Goal: Book appointment/travel/reservation

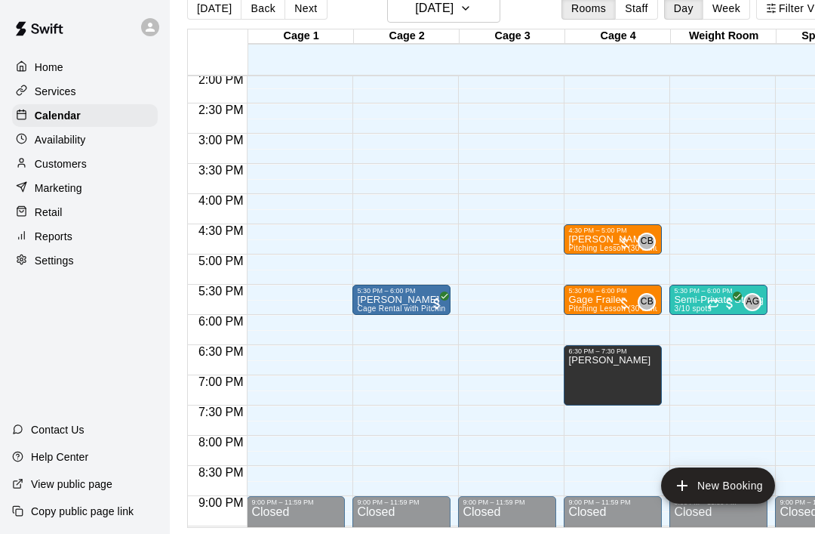
scroll to position [877, 0]
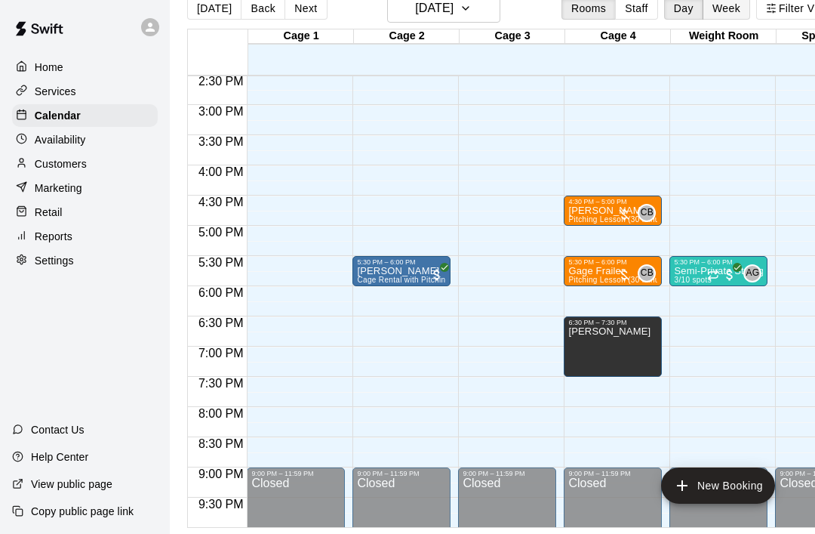
click at [741, 8] on button "Week" at bounding box center [727, 8] width 48 height 23
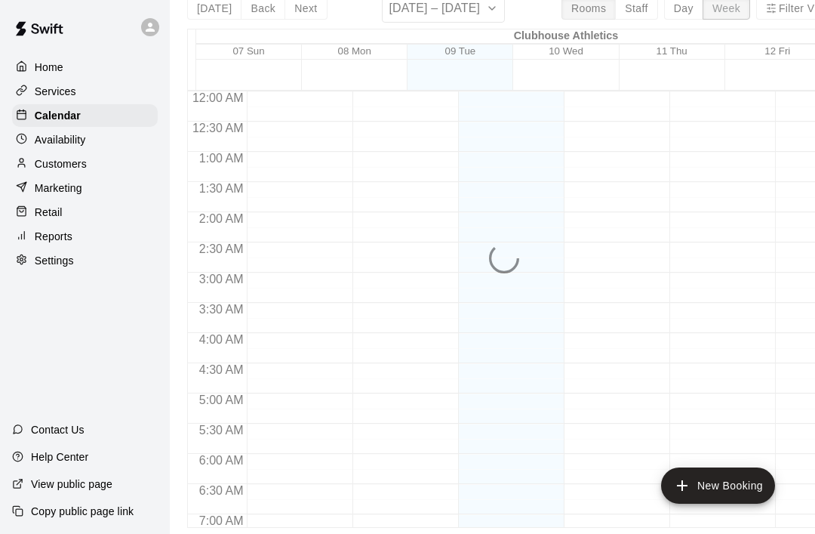
scroll to position [547, 0]
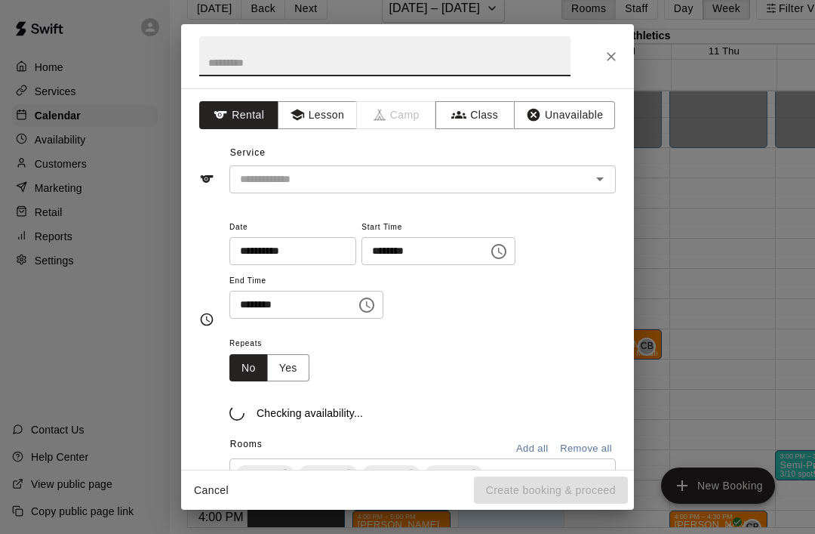
click at [605, 66] on button "Close" at bounding box center [611, 56] width 27 height 27
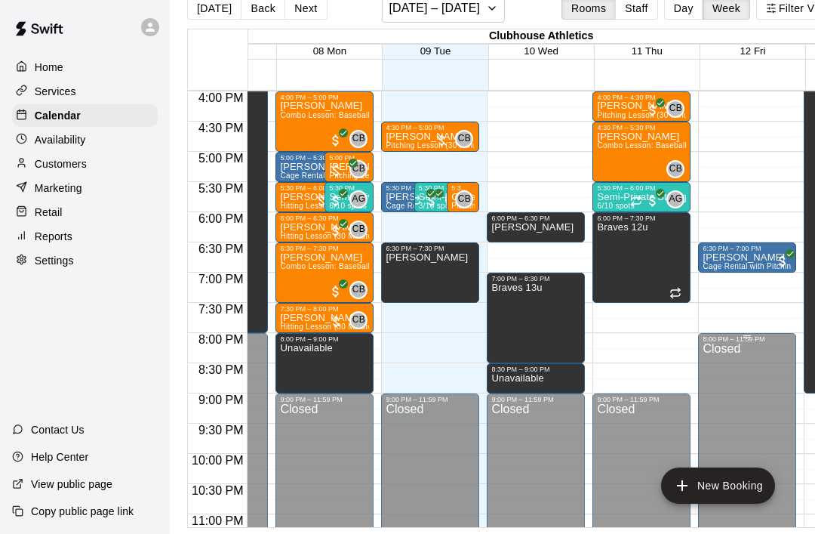
scroll to position [0, 0]
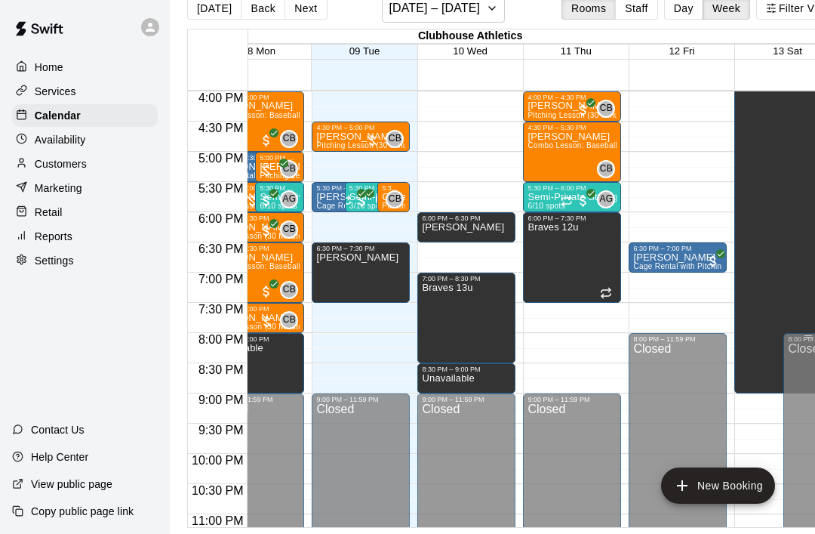
drag, startPoint x: 632, startPoint y: 573, endPoint x: 779, endPoint y: 567, distance: 146.5
click at [779, 527] on div "12:00 AM 12:30 AM 1:00 AM 1:30 AM 2:00 AM 2:30 AM 3:00 AM 3:30 AM 4:00 AM 4:30 …" at bounding box center [514, 308] width 652 height 437
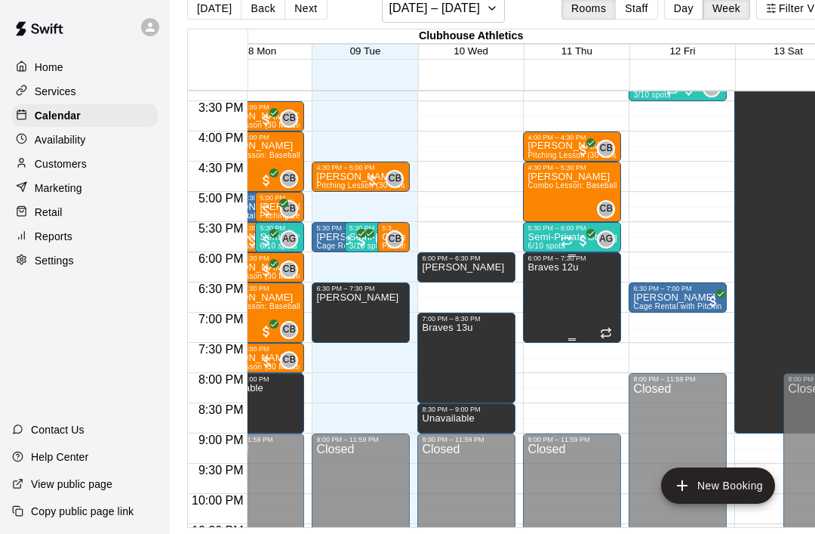
scroll to position [924, 147]
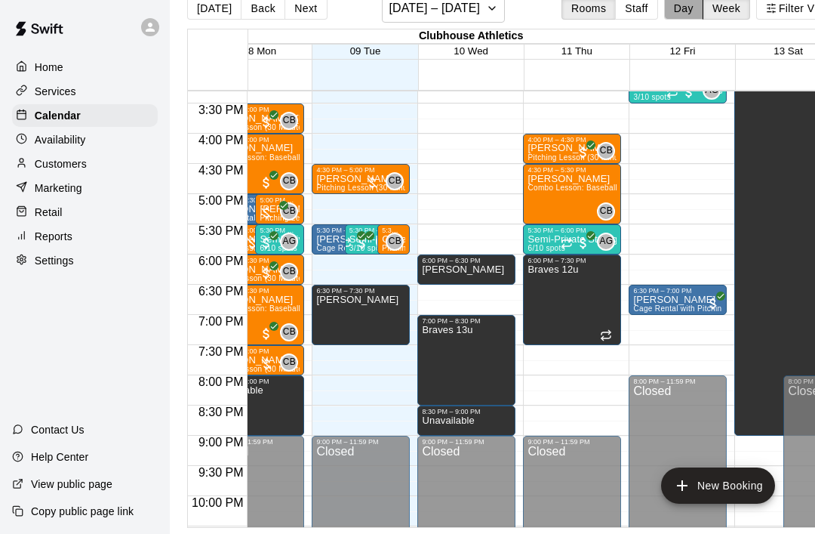
click at [674, 14] on button "Day" at bounding box center [683, 8] width 39 height 23
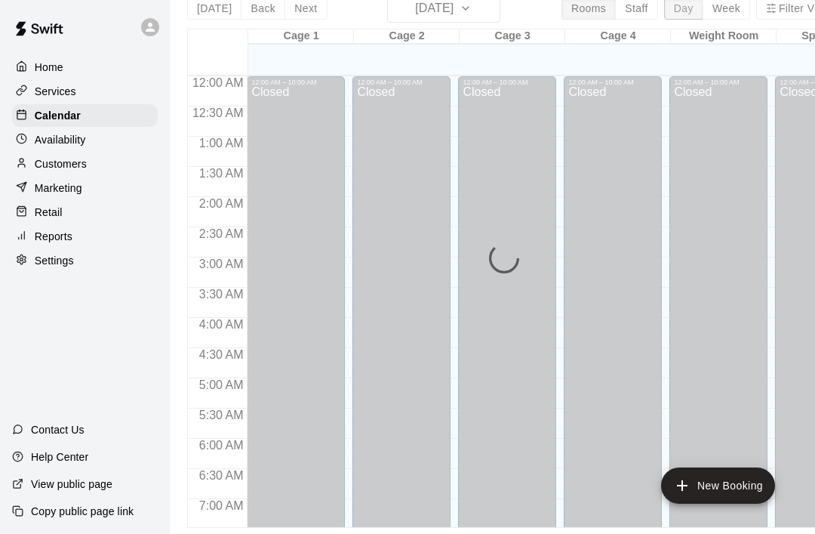
scroll to position [550, 0]
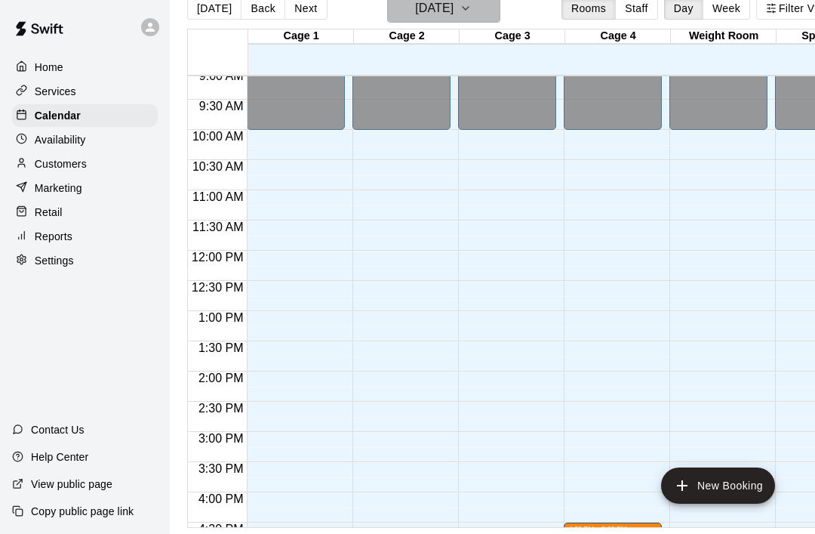
click at [472, 15] on icon "button" at bounding box center [466, 8] width 12 height 18
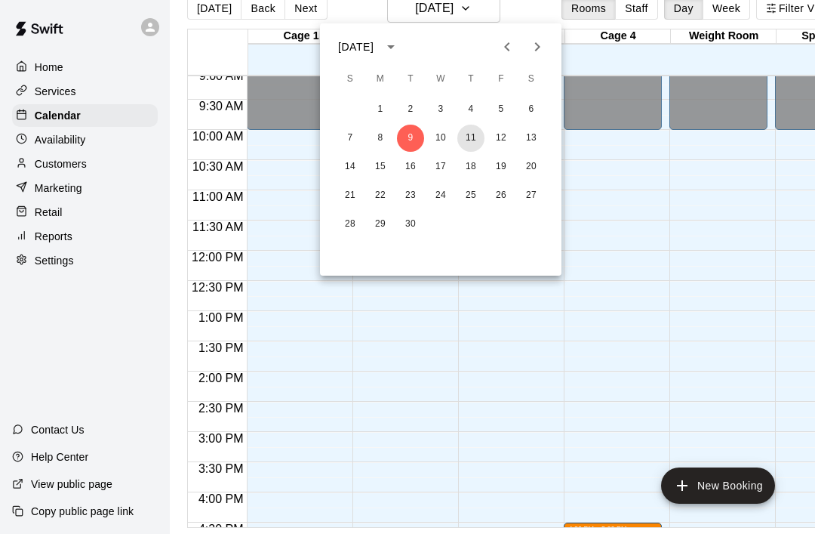
click at [472, 139] on button "11" at bounding box center [470, 138] width 27 height 27
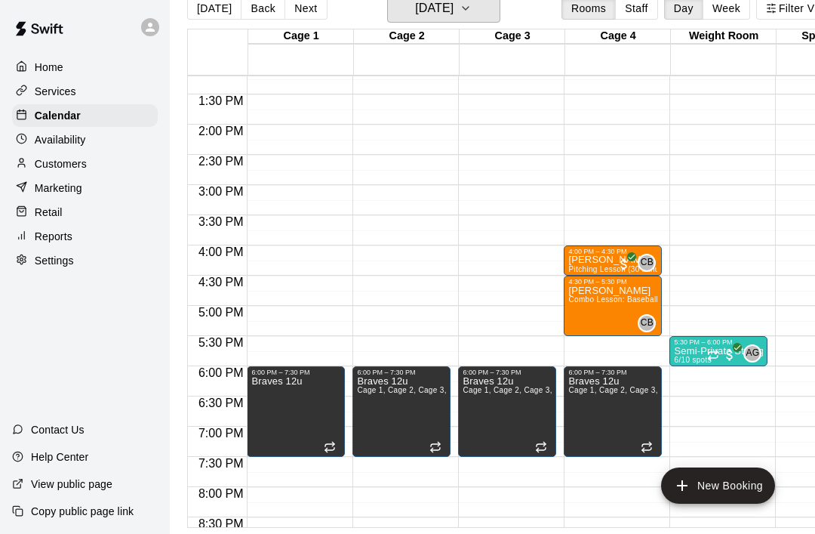
scroll to position [816, 0]
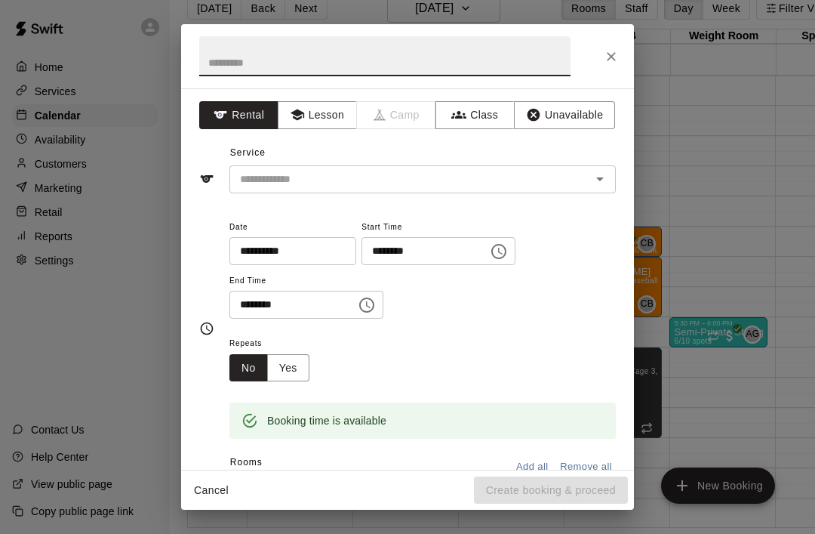
click at [362, 60] on input "text" at bounding box center [384, 56] width 371 height 40
type input "**********"
click at [581, 114] on button "Unavailable" at bounding box center [564, 115] width 101 height 28
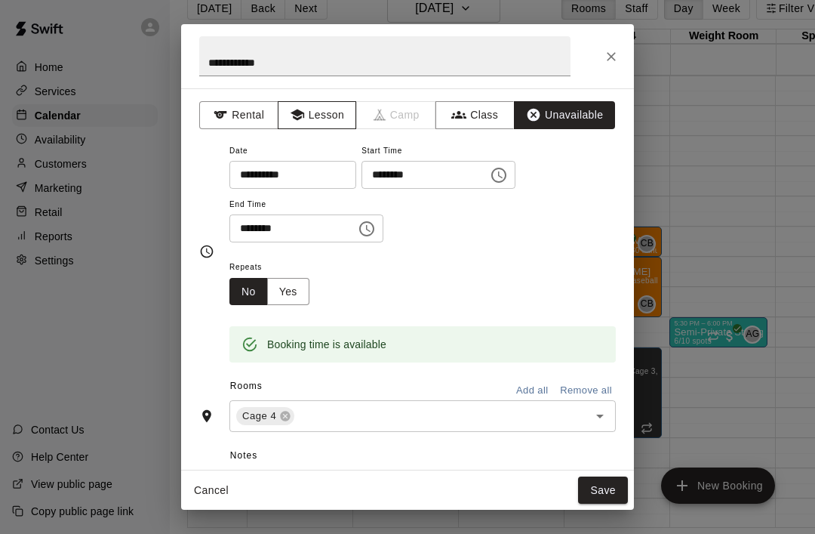
click at [309, 115] on button "Lesson" at bounding box center [317, 115] width 79 height 28
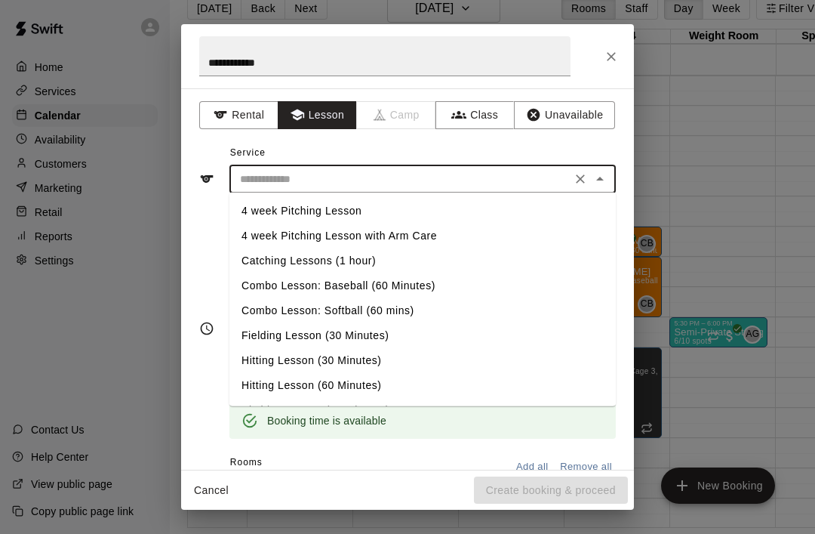
click at [323, 180] on input "text" at bounding box center [400, 179] width 333 height 19
click at [315, 408] on li "Pitching Lesson (30 Minutes)" at bounding box center [422, 410] width 386 height 25
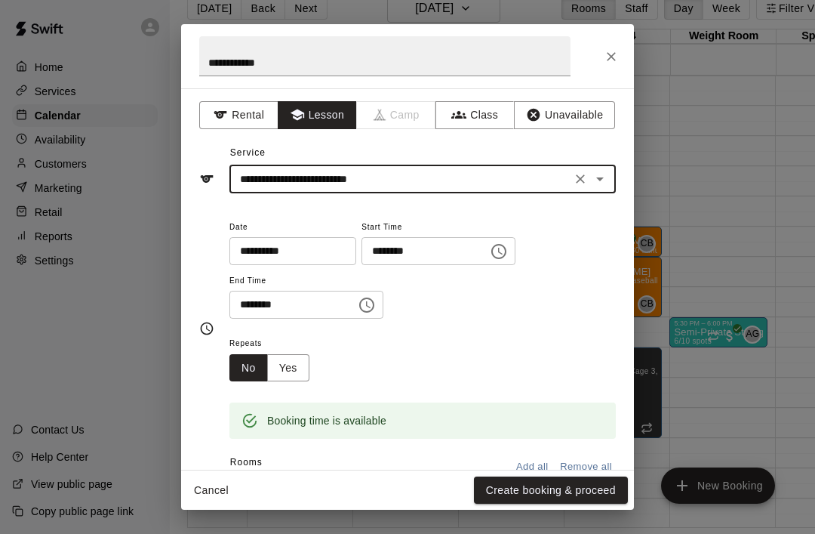
type input "**********"
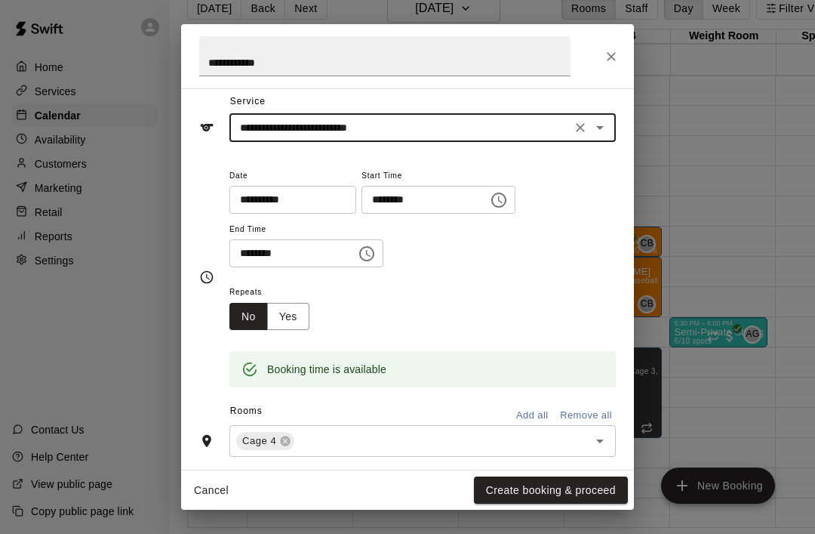
scroll to position [54, 0]
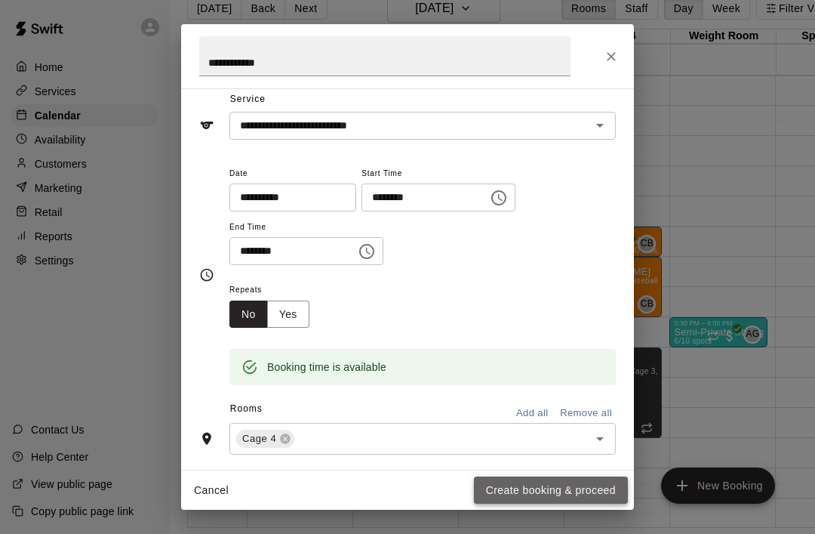
click at [499, 504] on button "Create booking & proceed" at bounding box center [551, 490] width 154 height 28
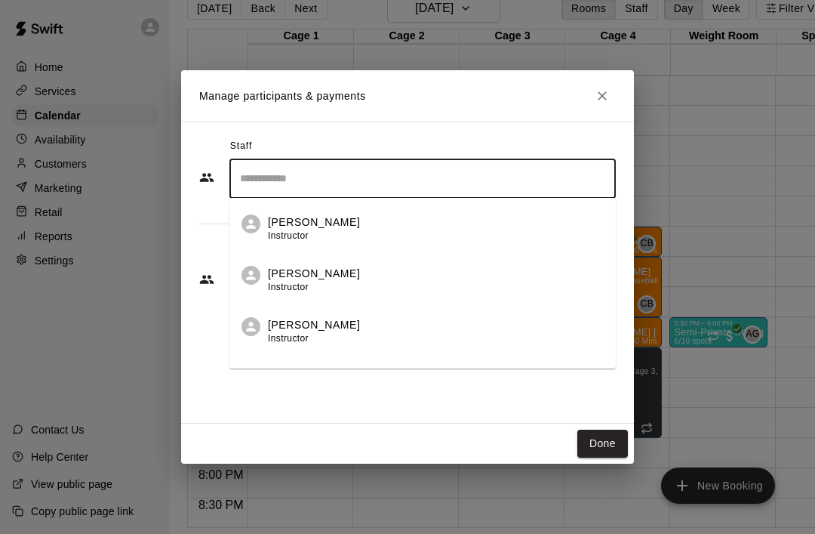
click at [399, 192] on input "Search staff" at bounding box center [422, 178] width 373 height 26
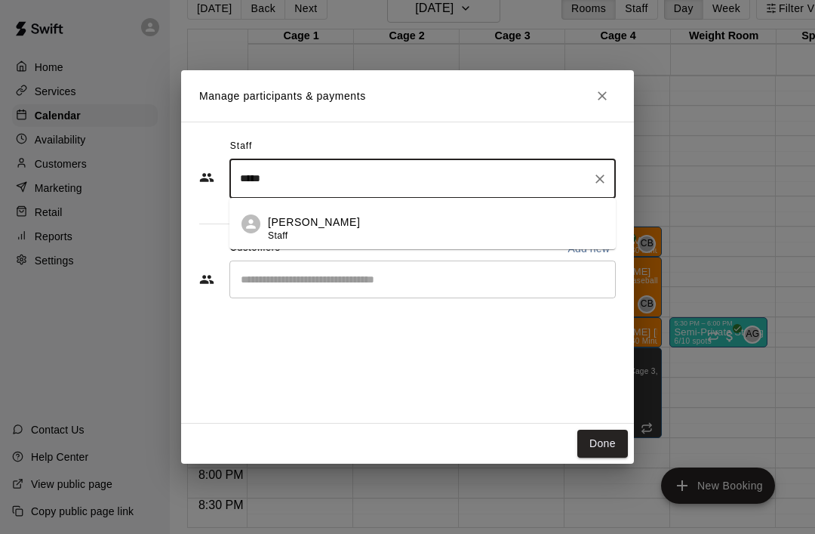
type input "*****"
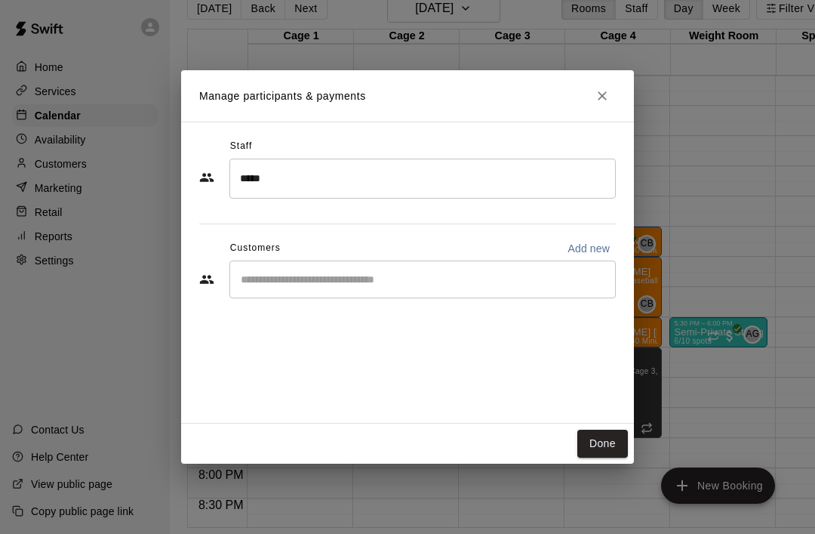
click at [0, 0] on html "Home Services Calendar Availability Customers Marketing Retail Reports Settings…" at bounding box center [407, 255] width 815 height 558
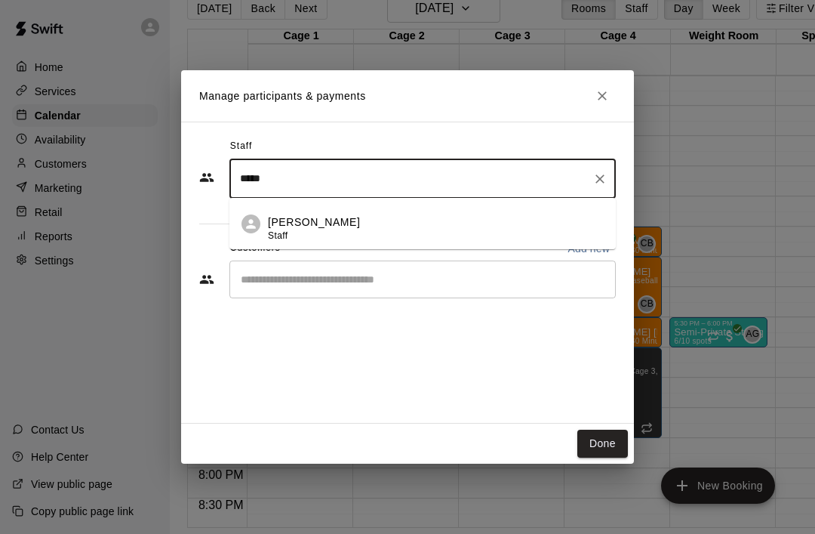
click at [339, 192] on input "*****" at bounding box center [411, 178] width 350 height 26
click at [277, 241] on span "Staff" at bounding box center [278, 235] width 20 height 11
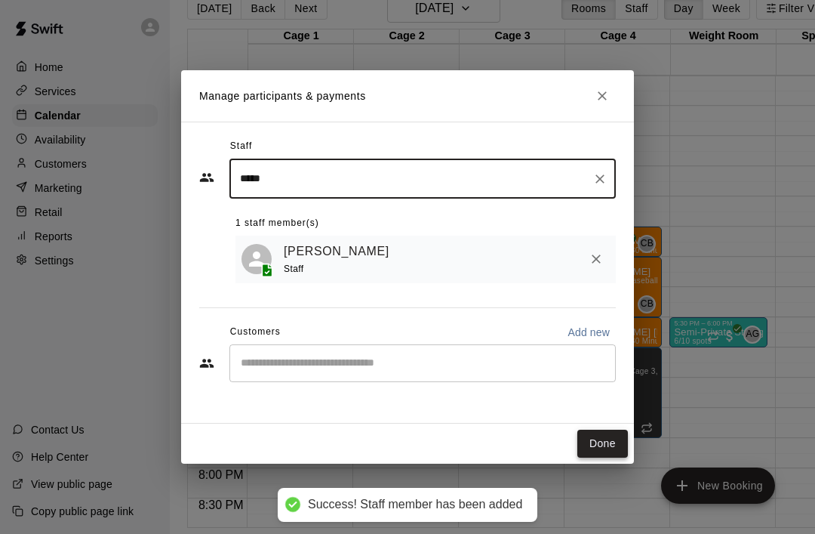
click at [610, 457] on button "Done" at bounding box center [602, 443] width 51 height 28
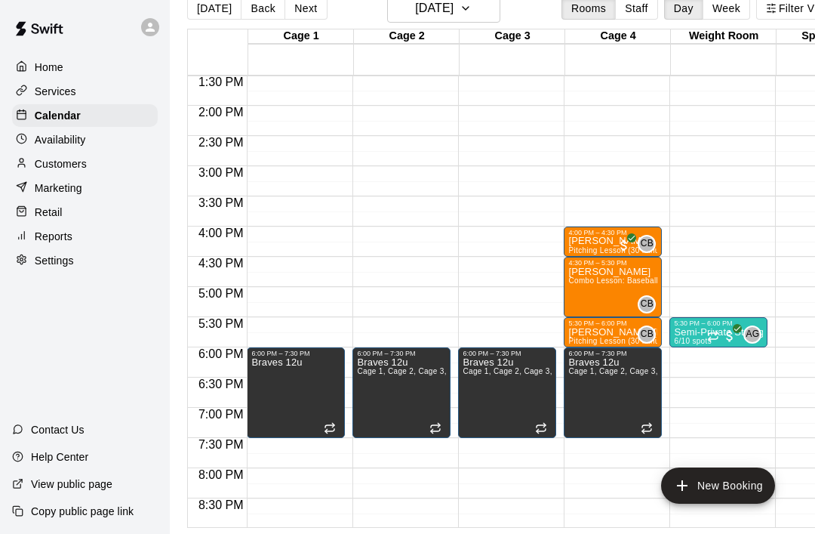
scroll to position [24, 0]
click at [472, 17] on icon "button" at bounding box center [466, 8] width 12 height 18
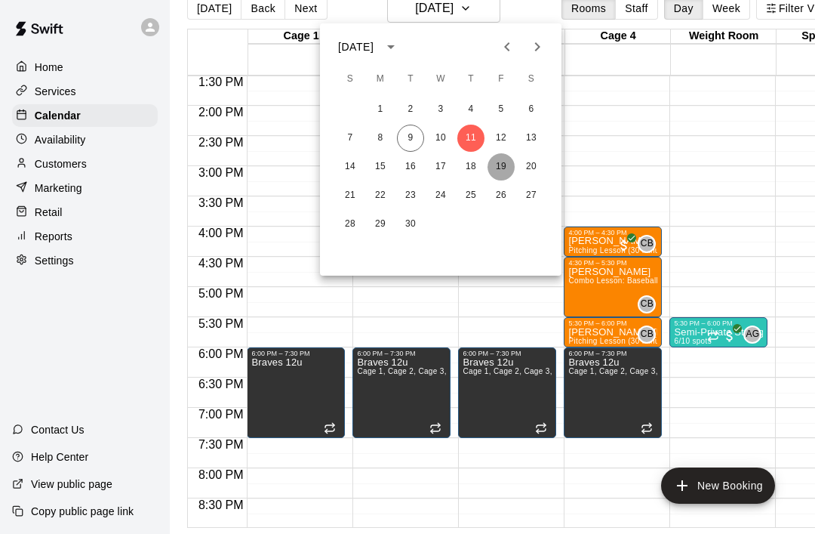
click at [502, 171] on button "19" at bounding box center [501, 166] width 27 height 27
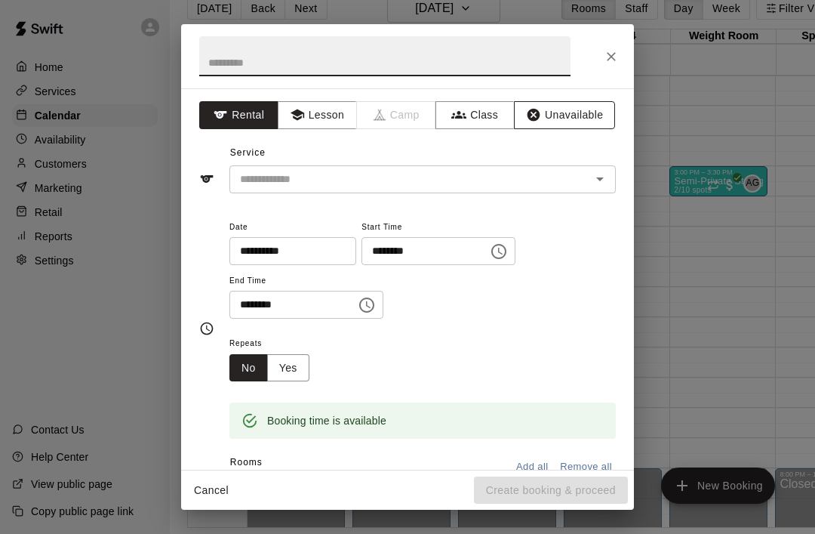
click at [574, 116] on button "Unavailable" at bounding box center [564, 115] width 101 height 28
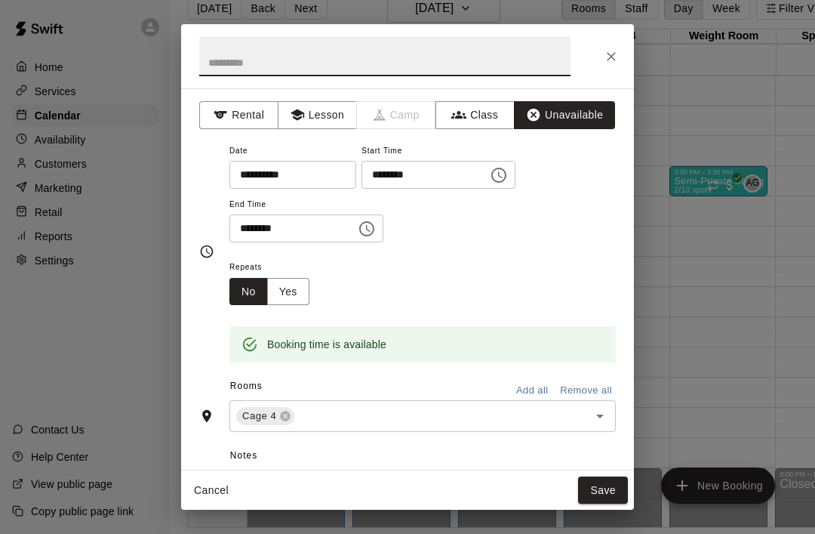
click at [463, 57] on input "text" at bounding box center [384, 56] width 371 height 40
type input "**********"
click at [245, 227] on input "********" at bounding box center [287, 228] width 116 height 28
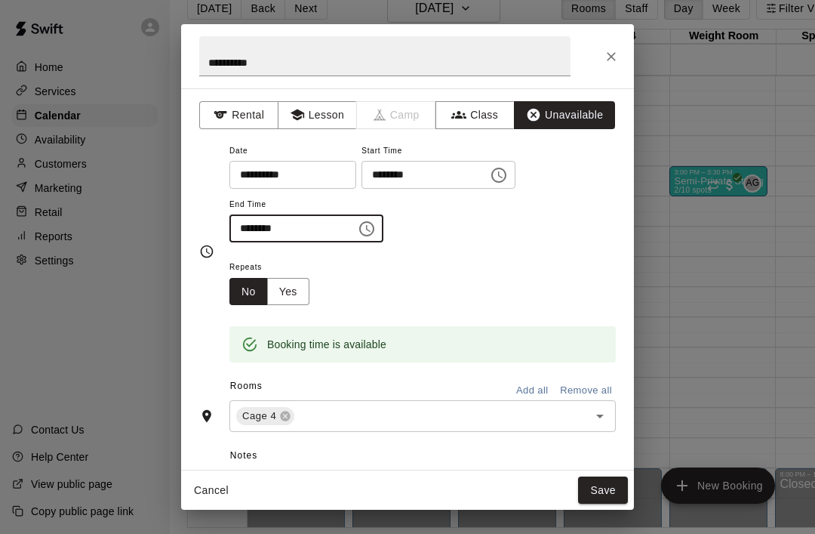
type input "********"
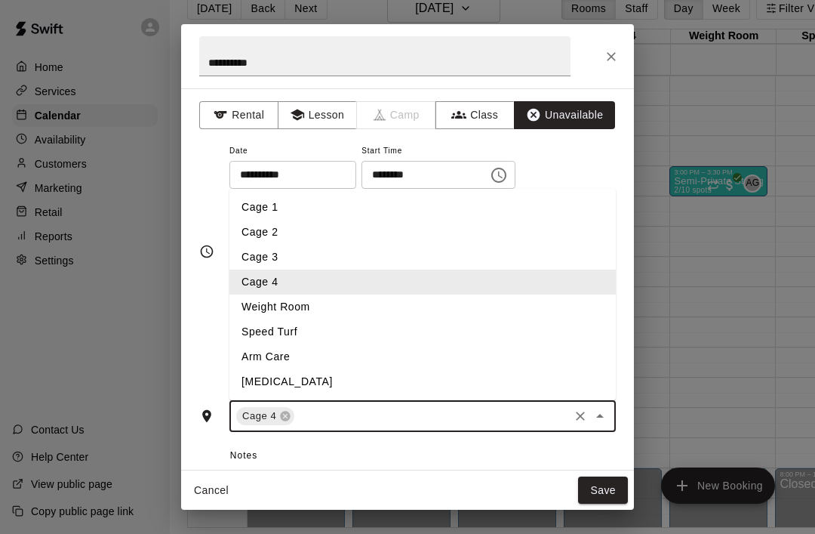
click at [400, 407] on input "text" at bounding box center [432, 416] width 270 height 19
click at [278, 254] on li "Cage 3" at bounding box center [422, 257] width 386 height 25
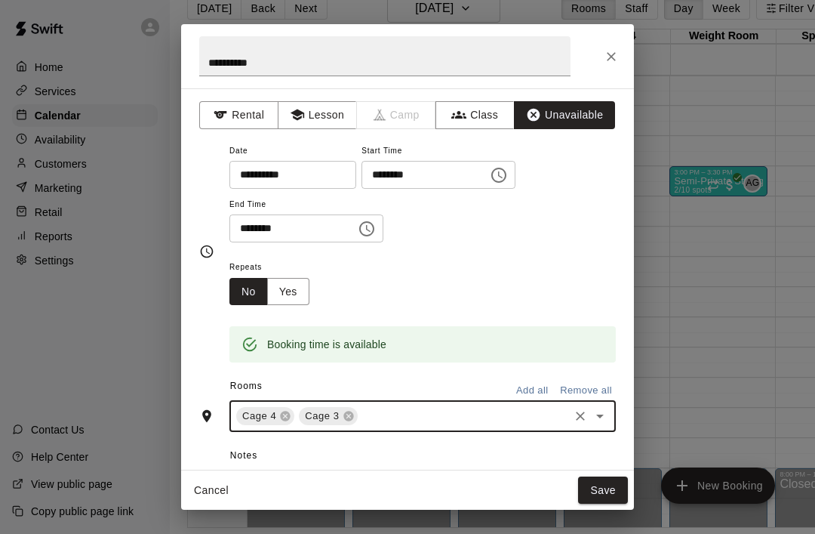
click at [400, 413] on input "text" at bounding box center [463, 416] width 207 height 19
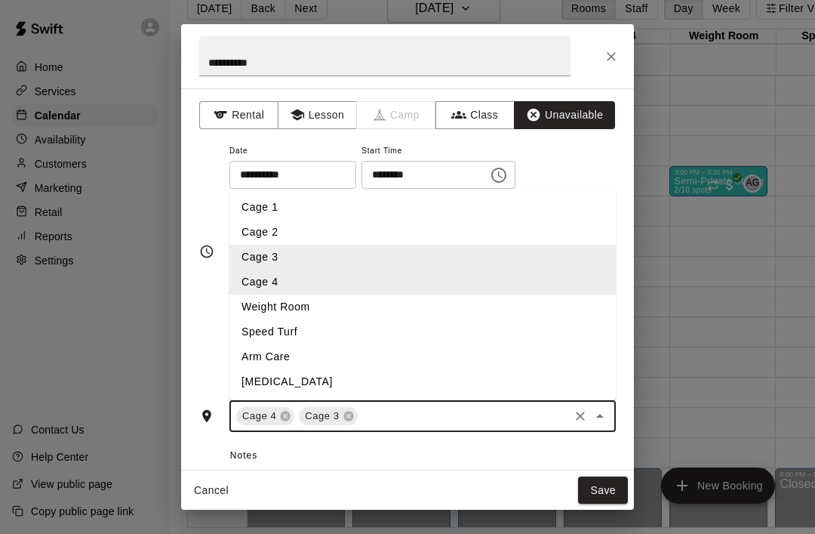
click at [269, 235] on li "Cage 2" at bounding box center [422, 232] width 386 height 25
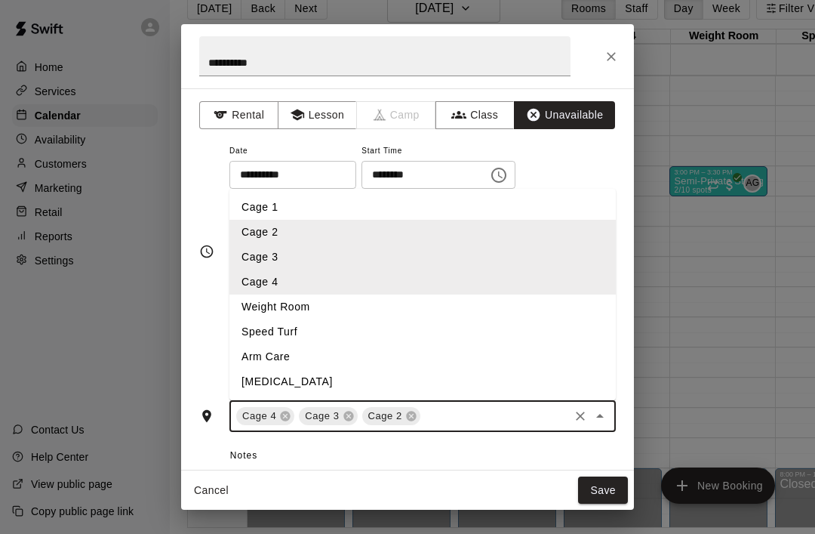
click at [441, 416] on input "text" at bounding box center [495, 416] width 144 height 19
click at [273, 206] on li "Cage 1" at bounding box center [422, 207] width 386 height 25
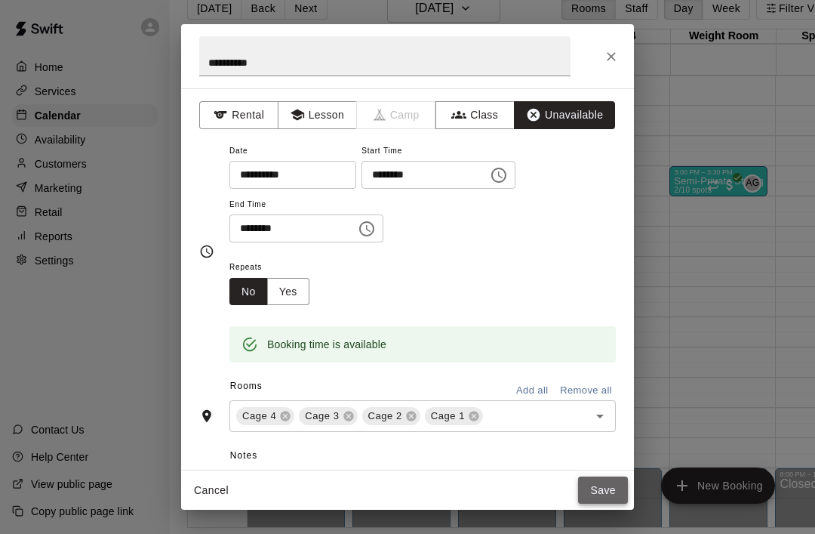
click at [591, 504] on button "Save" at bounding box center [603, 490] width 50 height 28
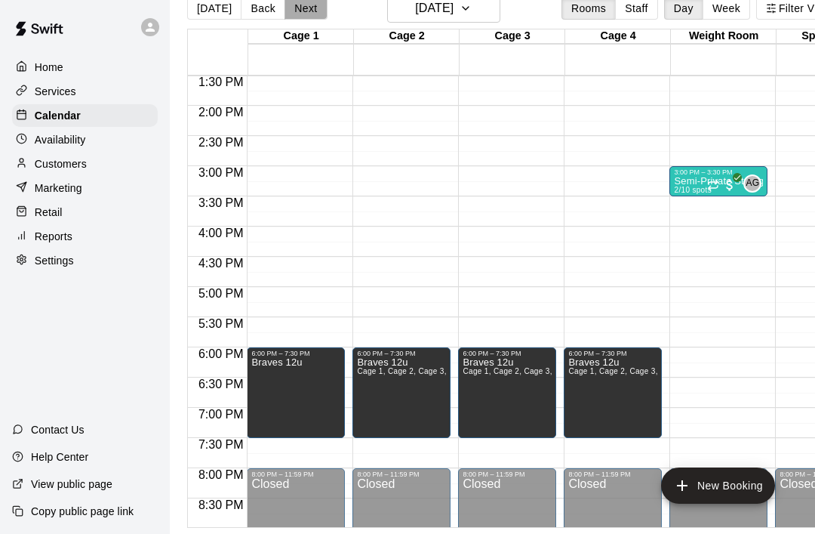
click at [312, 12] on button "Next" at bounding box center [306, 8] width 42 height 23
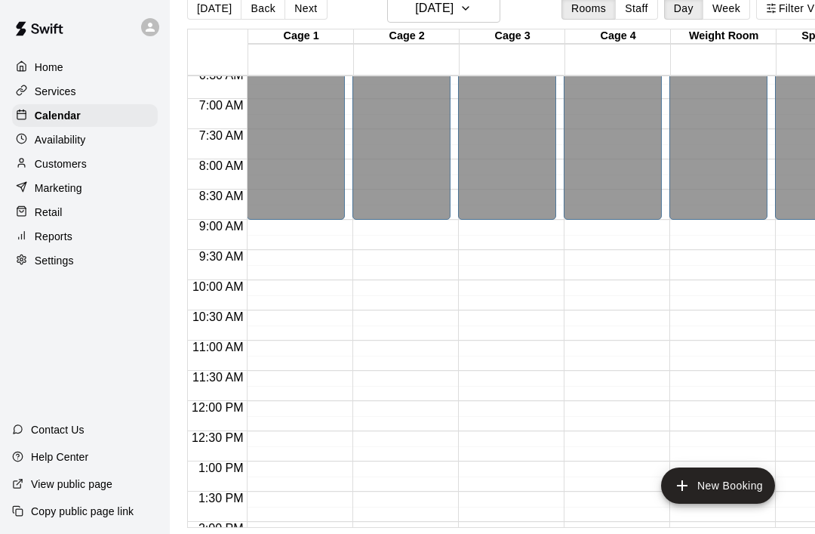
scroll to position [506, 0]
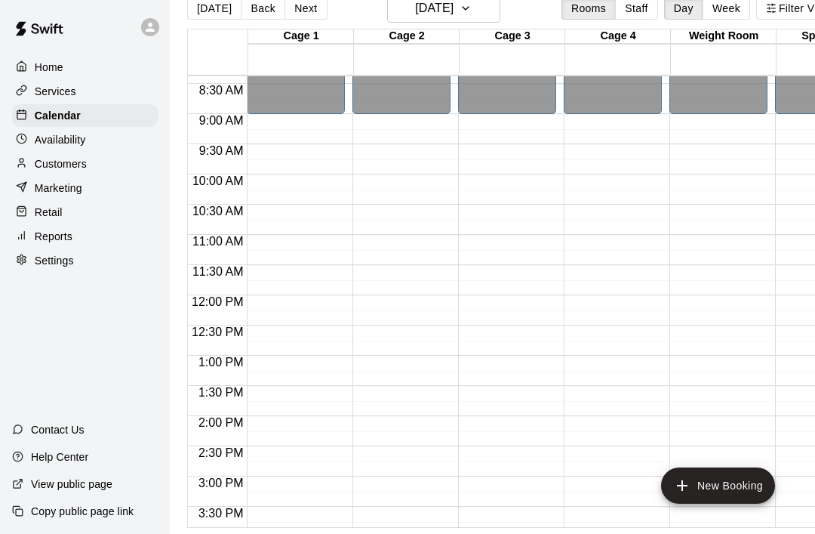
click at [73, 165] on p "Customers" at bounding box center [61, 163] width 52 height 15
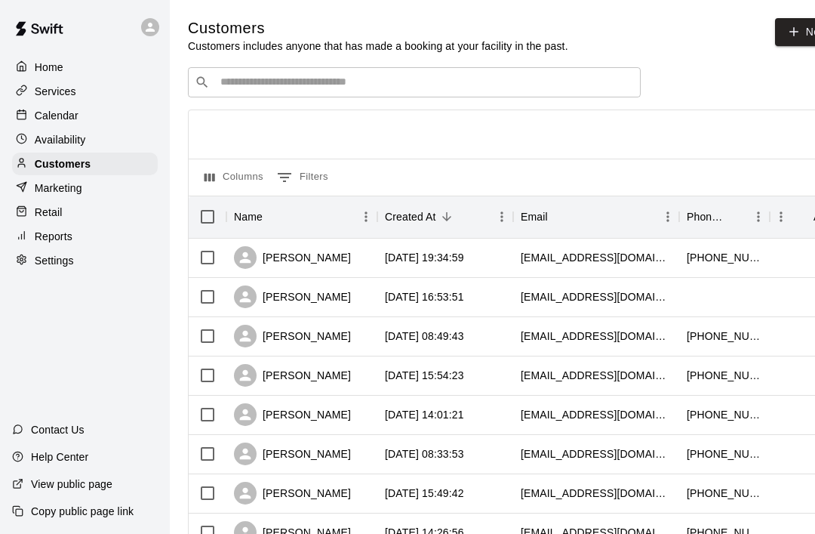
click at [52, 117] on p "Calendar" at bounding box center [57, 115] width 44 height 15
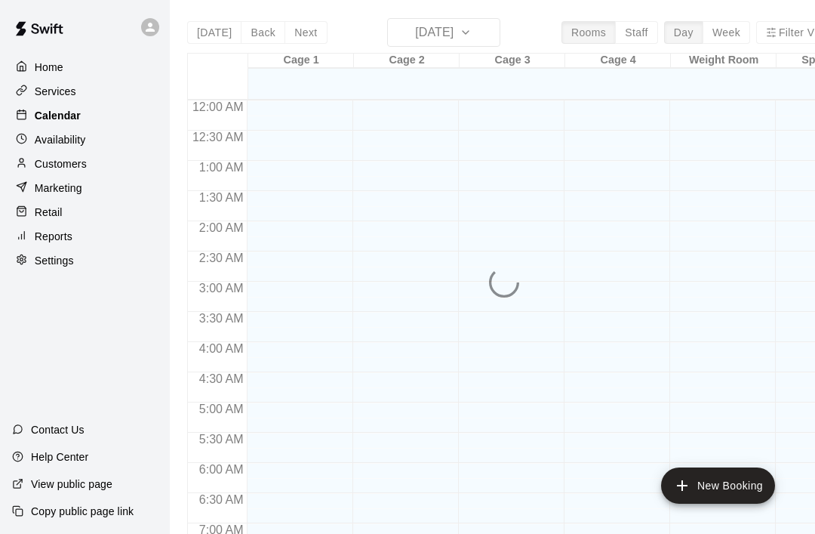
scroll to position [562, 0]
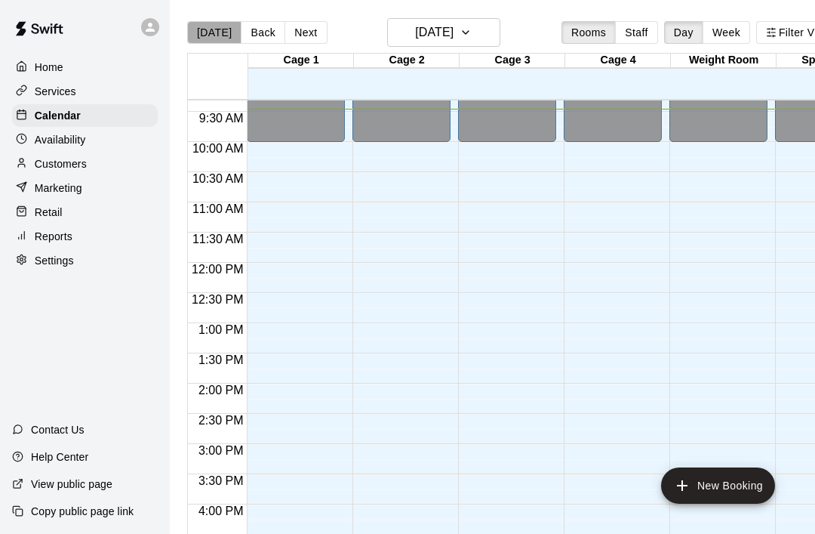
click at [224, 33] on button "[DATE]" at bounding box center [214, 32] width 54 height 23
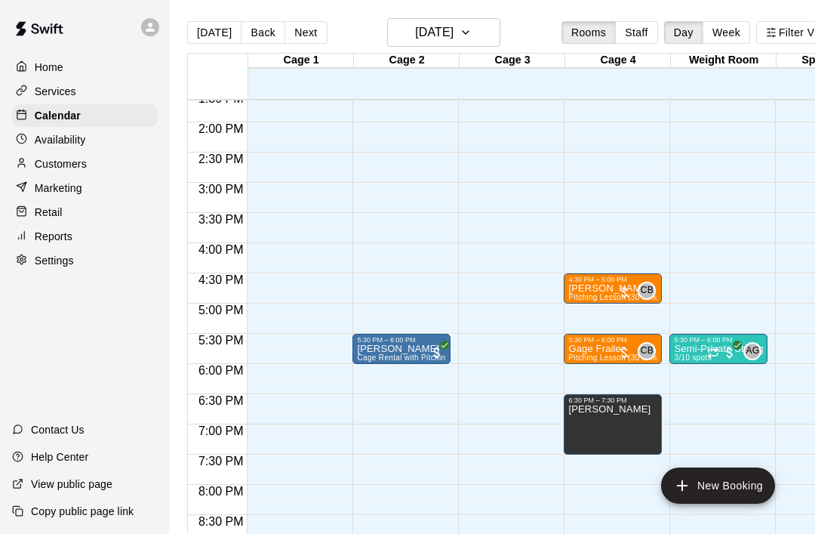
scroll to position [783, 0]
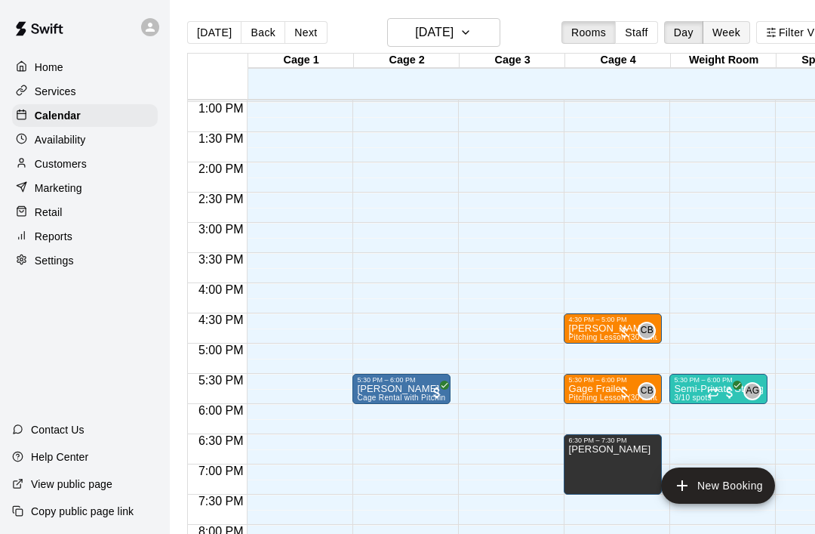
click at [725, 37] on button "Week" at bounding box center [727, 32] width 48 height 23
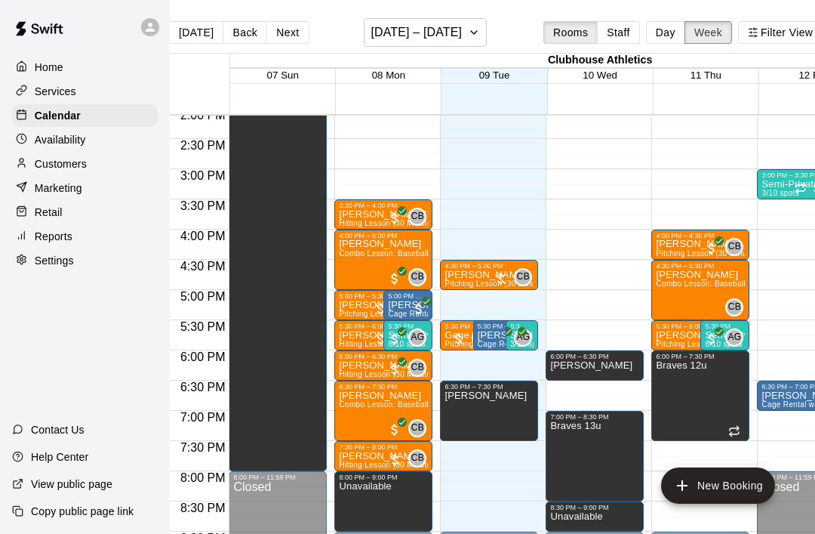
scroll to position [0, 43]
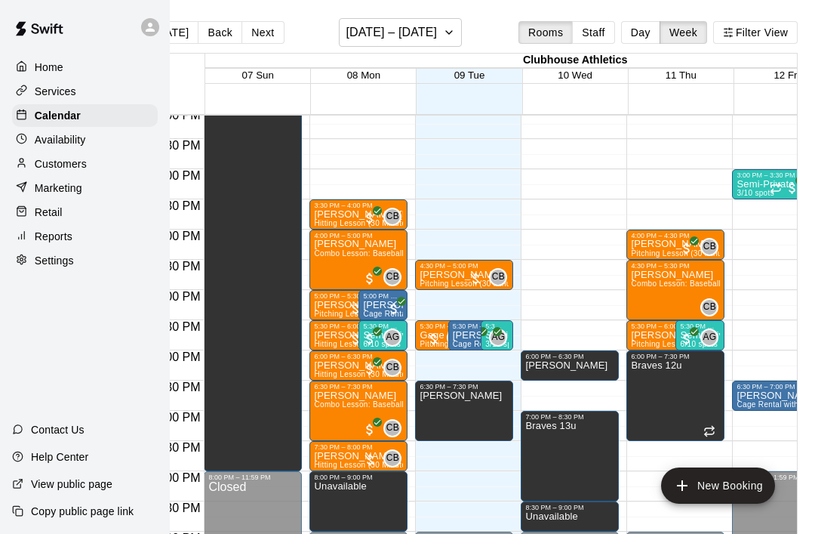
drag, startPoint x: 664, startPoint y: 75, endPoint x: 590, endPoint y: 82, distance: 74.3
click at [590, 82] on div "07 Sun 08 Mon 09 Tue 10 Wed 11 Thu 12 Fri 13 Sat" at bounding box center [575, 76] width 740 height 15
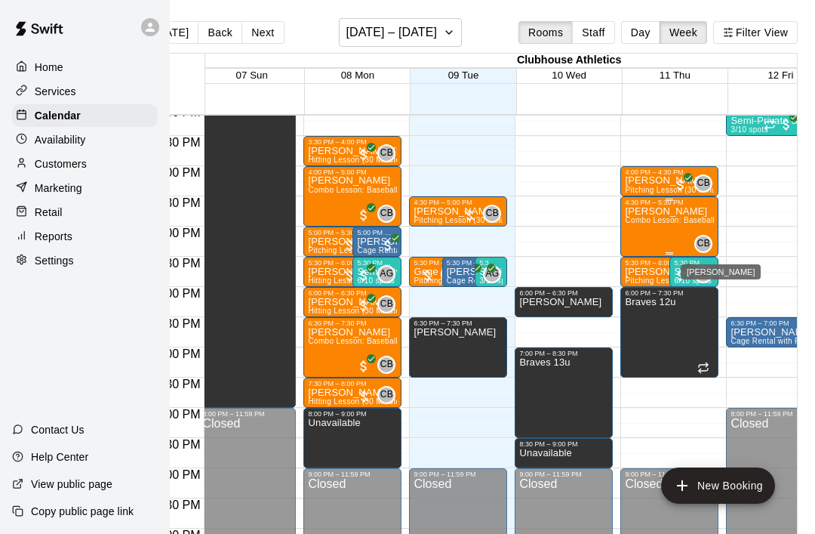
scroll to position [909, 6]
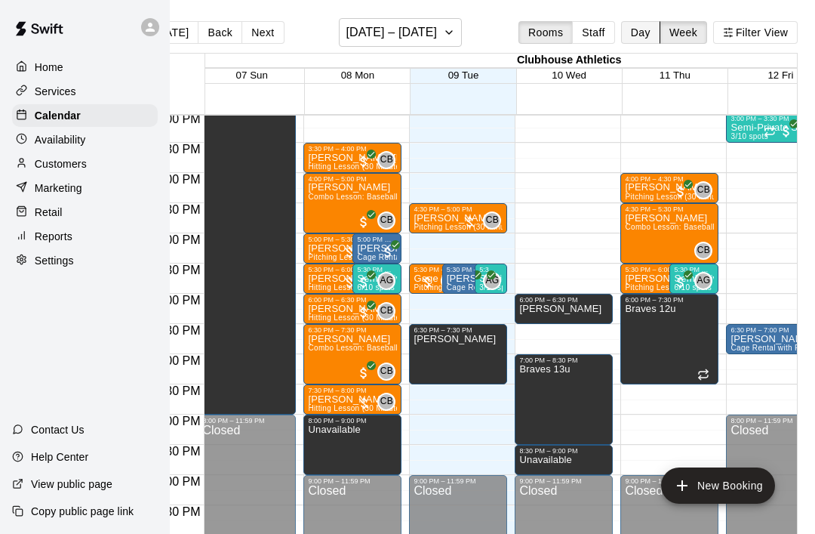
click at [647, 33] on button "Day" at bounding box center [640, 32] width 39 height 23
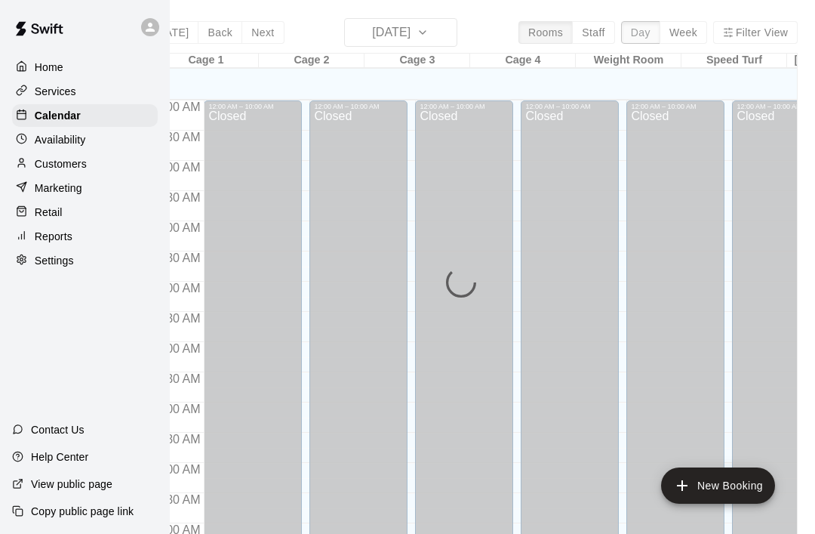
scroll to position [582, 0]
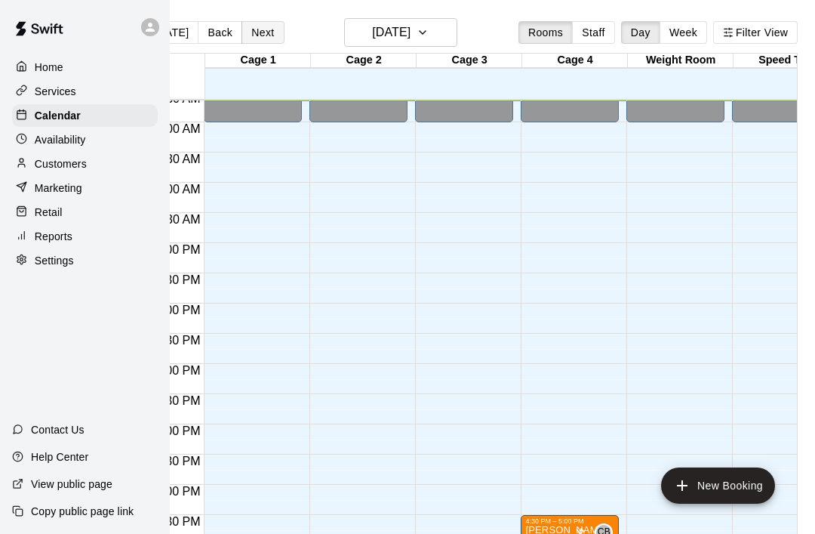
click at [261, 36] on button "Next" at bounding box center [263, 32] width 42 height 23
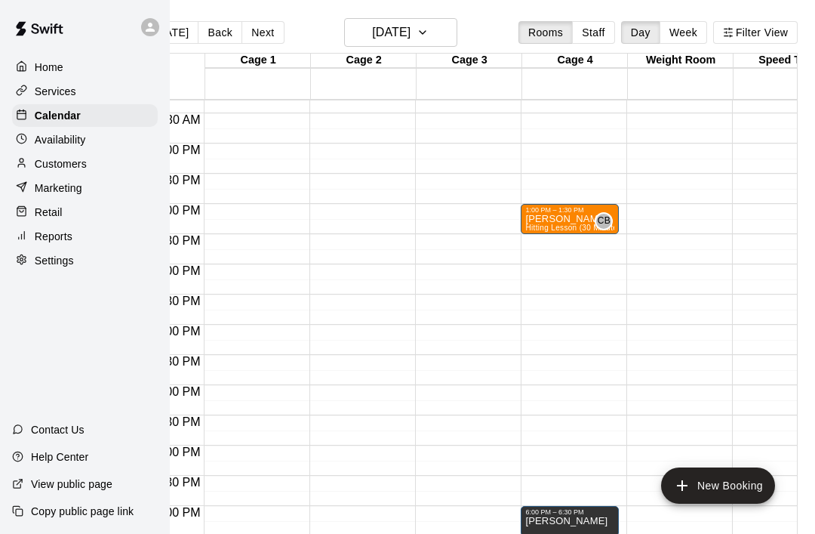
scroll to position [686, 0]
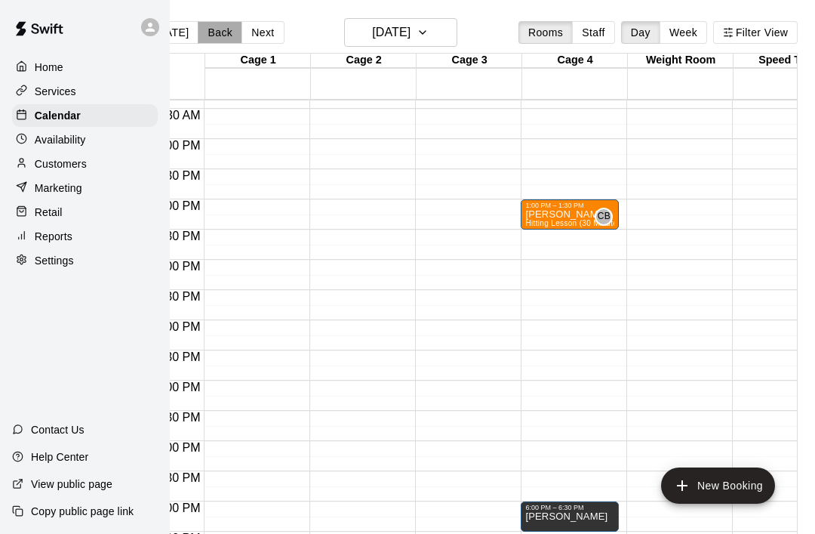
click at [221, 37] on button "Back" at bounding box center [220, 32] width 45 height 23
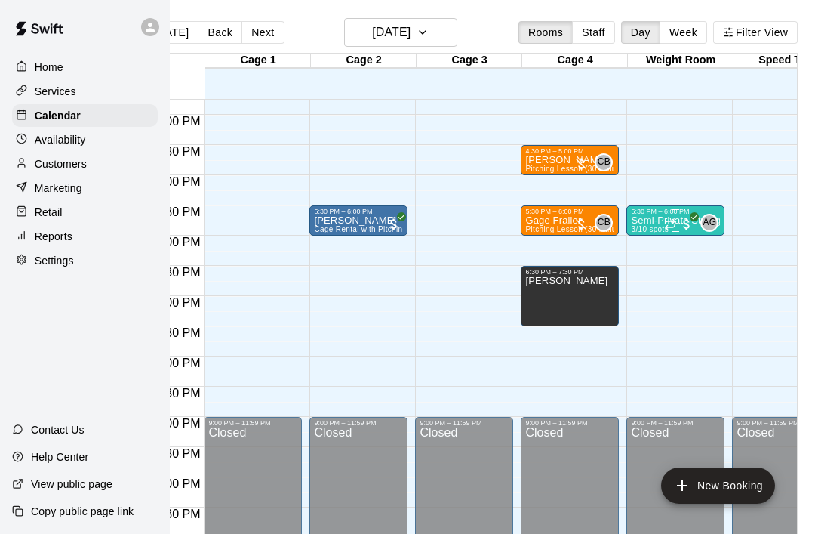
scroll to position [951, 0]
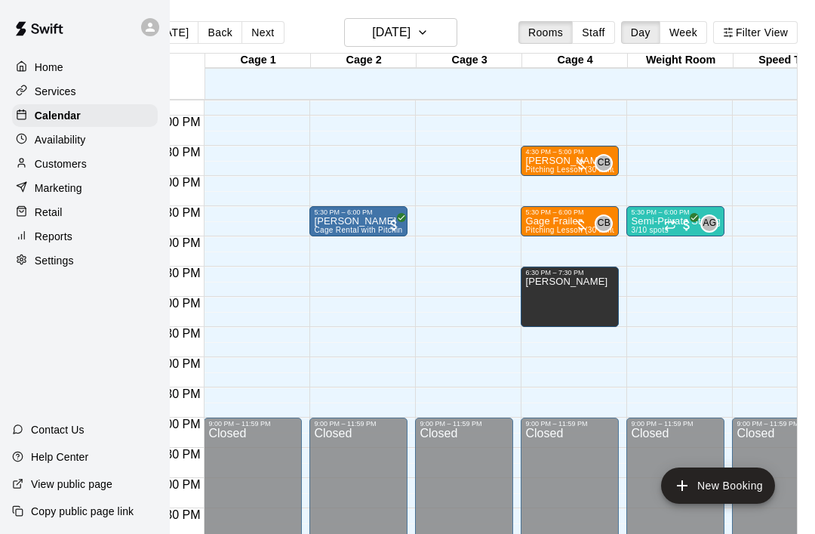
click at [79, 143] on p "Availability" at bounding box center [60, 139] width 51 height 15
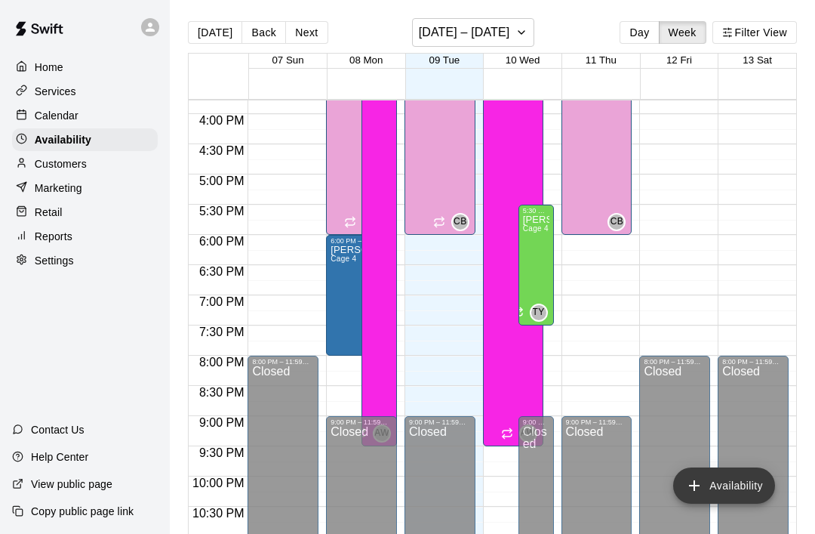
scroll to position [951, 0]
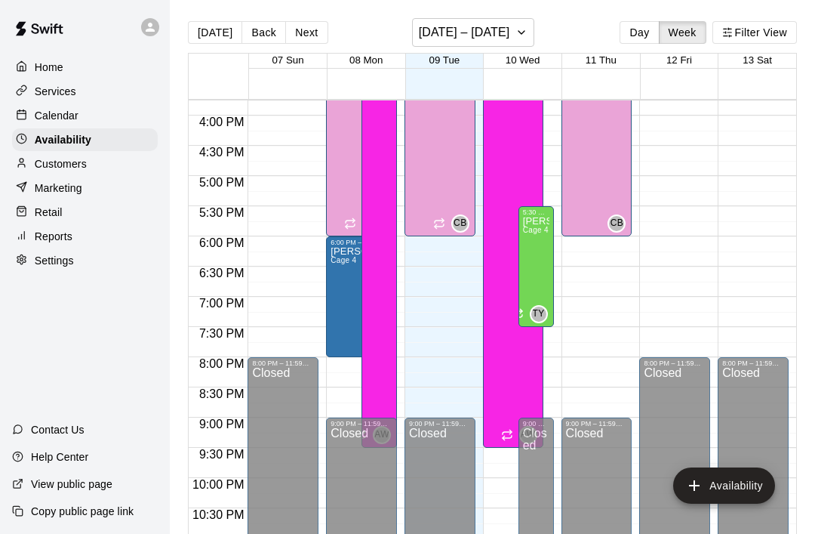
click at [61, 119] on p "Calendar" at bounding box center [57, 115] width 44 height 15
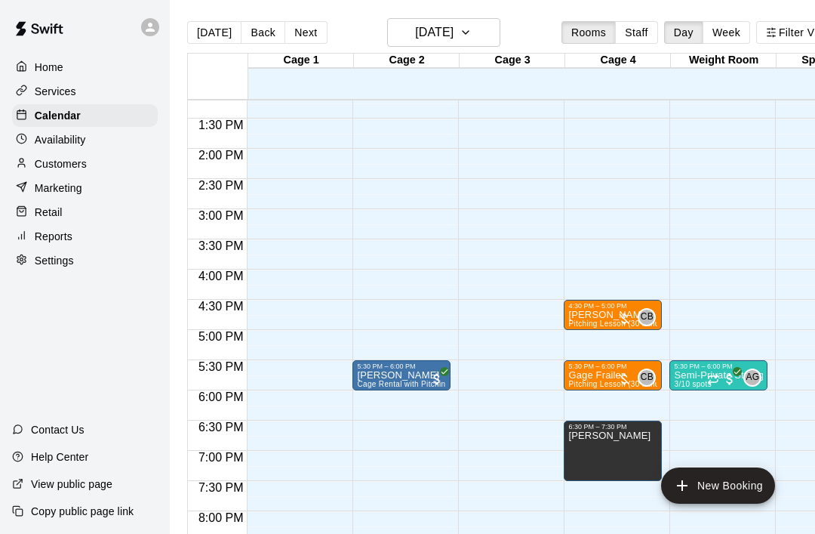
scroll to position [912, 0]
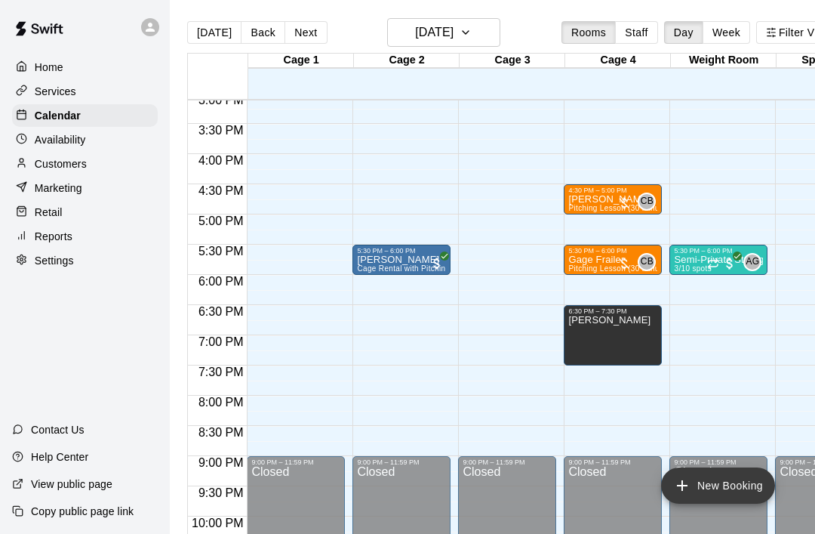
click at [713, 488] on button "New Booking" at bounding box center [718, 485] width 114 height 36
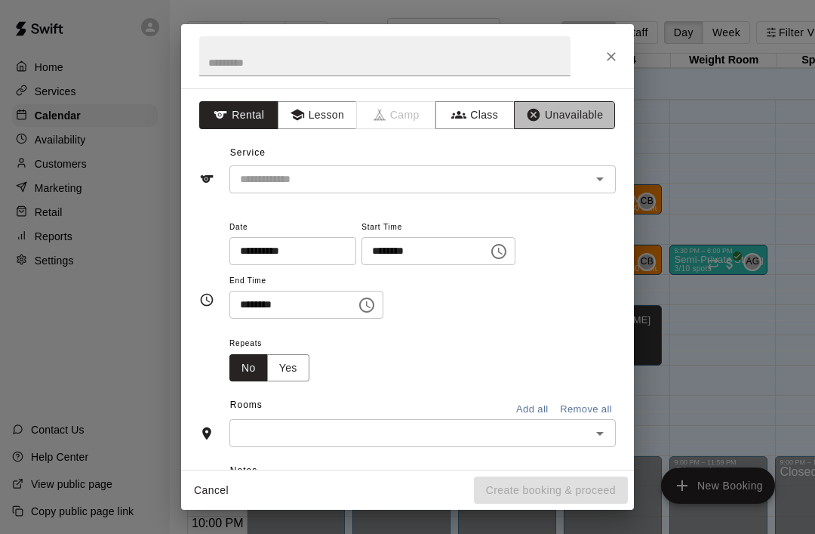
click at [586, 115] on button "Unavailable" at bounding box center [564, 115] width 101 height 28
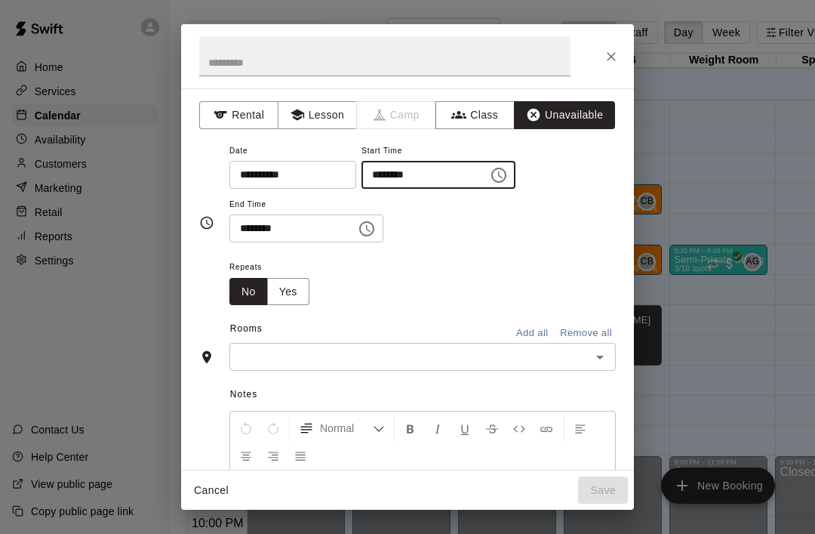
click at [366, 173] on input "********" at bounding box center [420, 175] width 116 height 28
type input "********"
click at [260, 227] on input "********" at bounding box center [287, 228] width 116 height 28
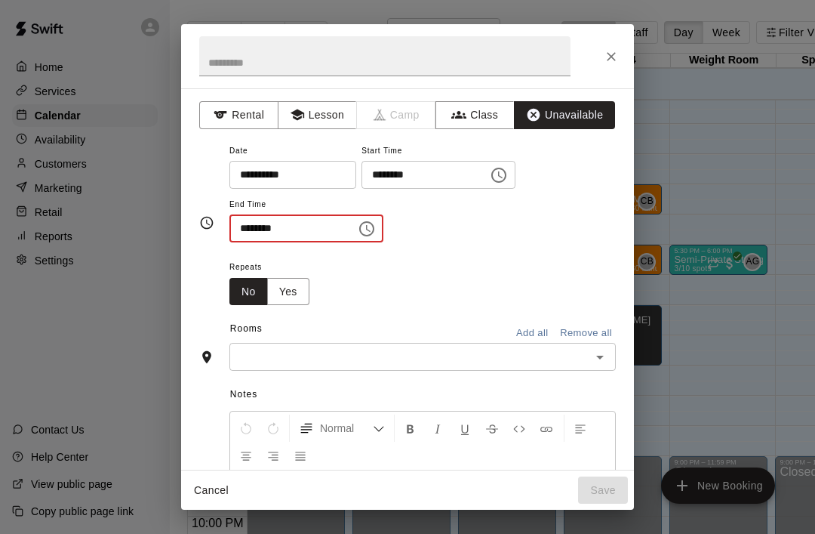
type input "********"
click at [306, 357] on input "text" at bounding box center [410, 356] width 352 height 19
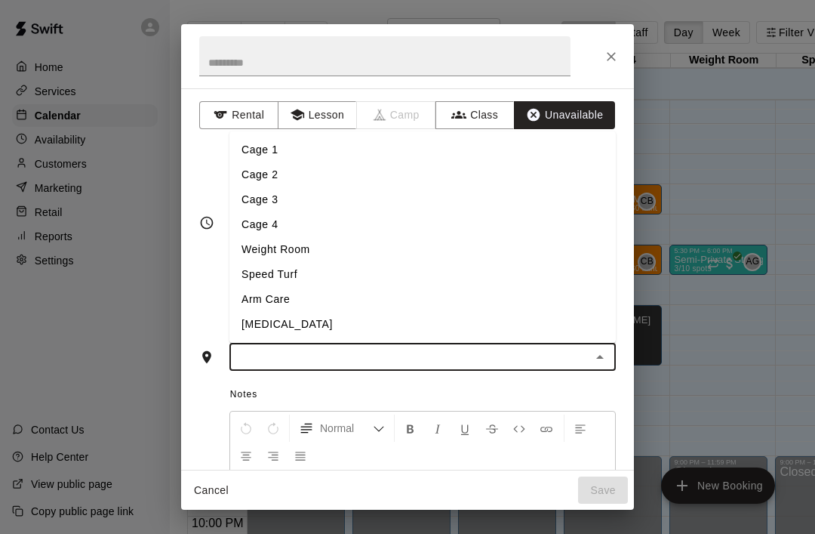
click at [245, 221] on li "Cage 4" at bounding box center [422, 224] width 386 height 25
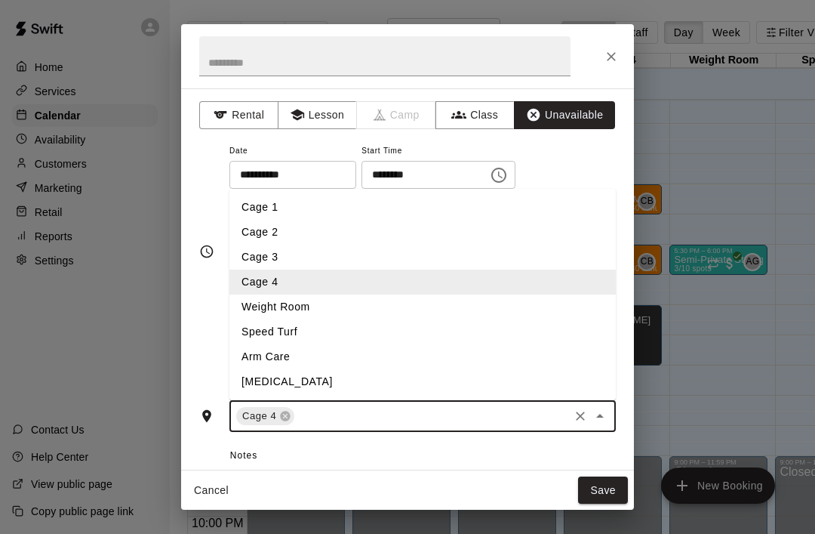
click at [340, 410] on input "text" at bounding box center [432, 416] width 270 height 19
click at [261, 255] on li "Cage 3" at bounding box center [422, 257] width 386 height 25
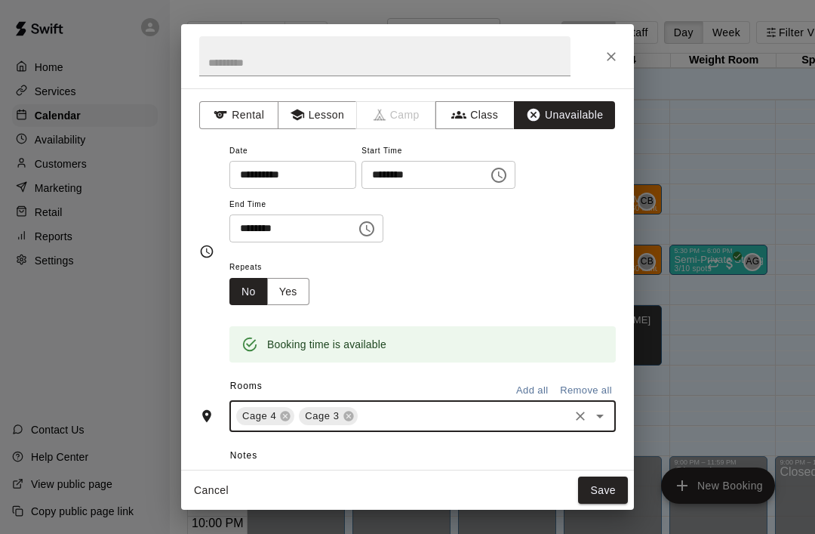
click at [429, 429] on div "Cage 4 Cage 3 ​" at bounding box center [422, 416] width 386 height 32
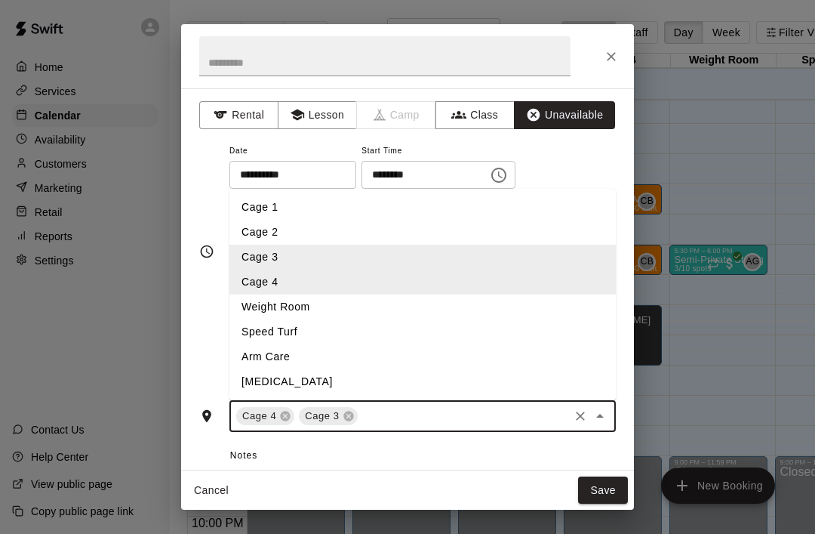
click at [265, 231] on li "Cage 2" at bounding box center [422, 232] width 386 height 25
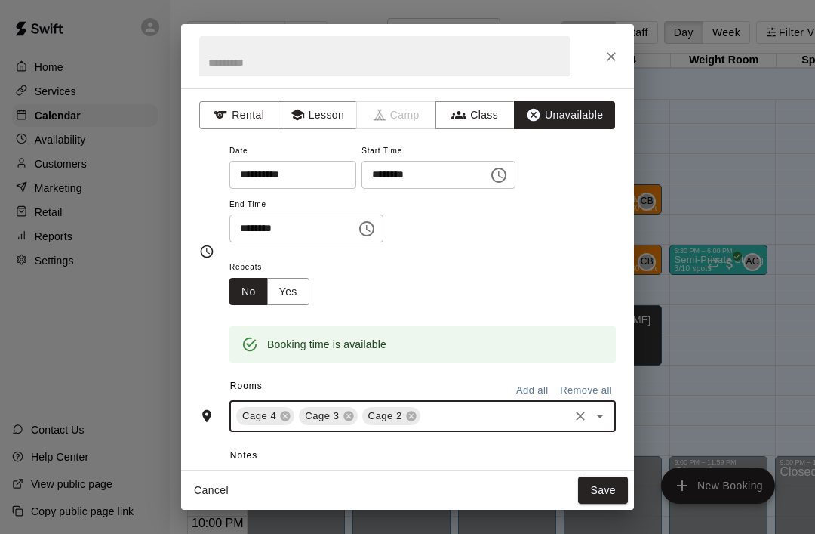
click at [452, 417] on input "text" at bounding box center [495, 416] width 144 height 19
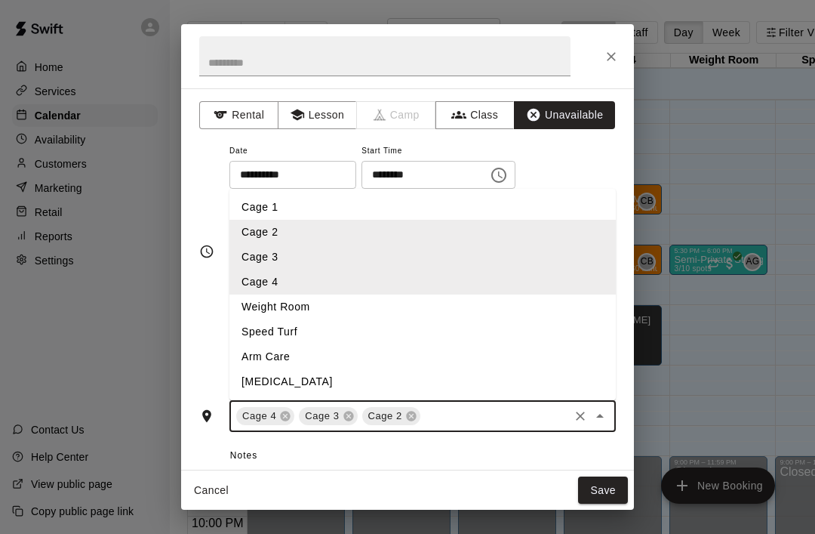
click at [272, 207] on li "Cage 1" at bounding box center [422, 207] width 386 height 25
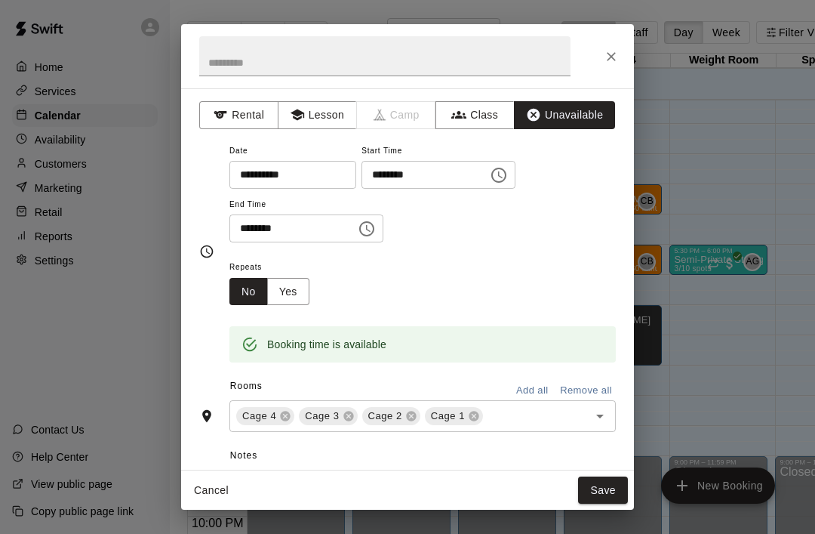
click at [454, 272] on div "Repeats No Yes" at bounding box center [422, 281] width 386 height 48
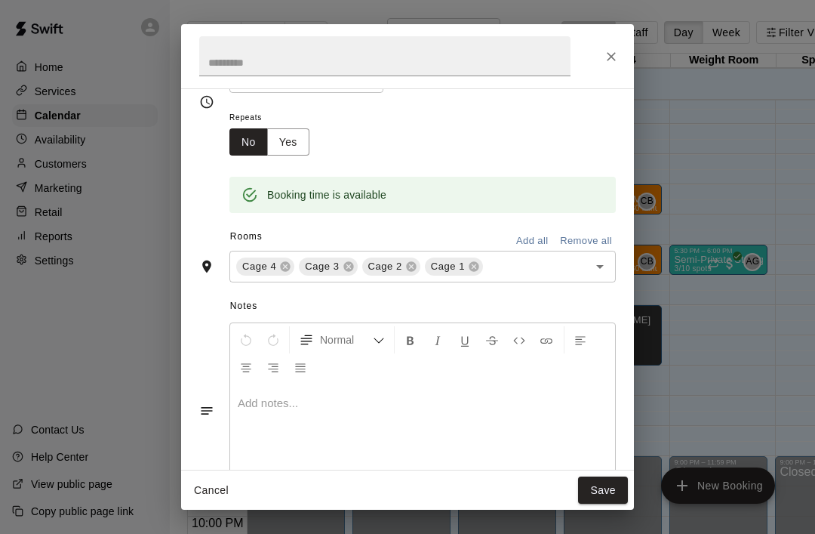
scroll to position [149, 0]
click at [605, 494] on button "Save" at bounding box center [603, 490] width 50 height 28
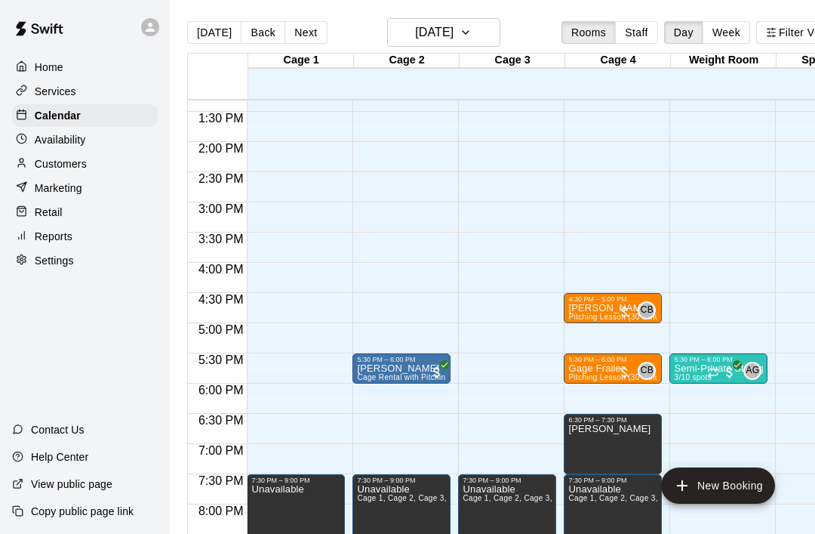
scroll to position [838, 0]
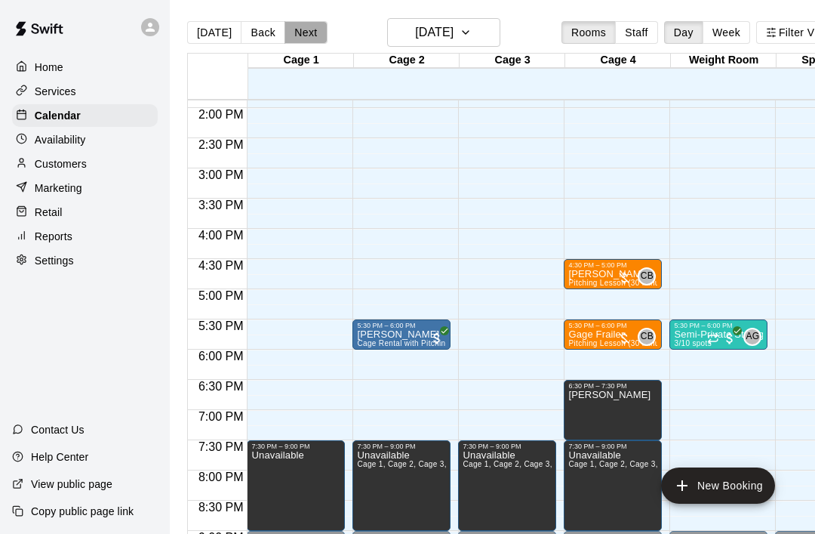
click at [308, 38] on button "Next" at bounding box center [306, 32] width 42 height 23
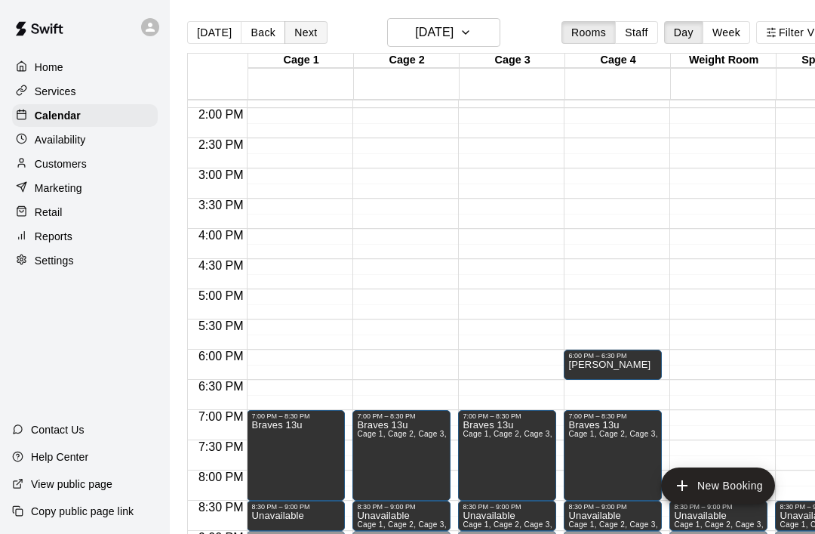
click at [308, 38] on button "Next" at bounding box center [306, 32] width 42 height 23
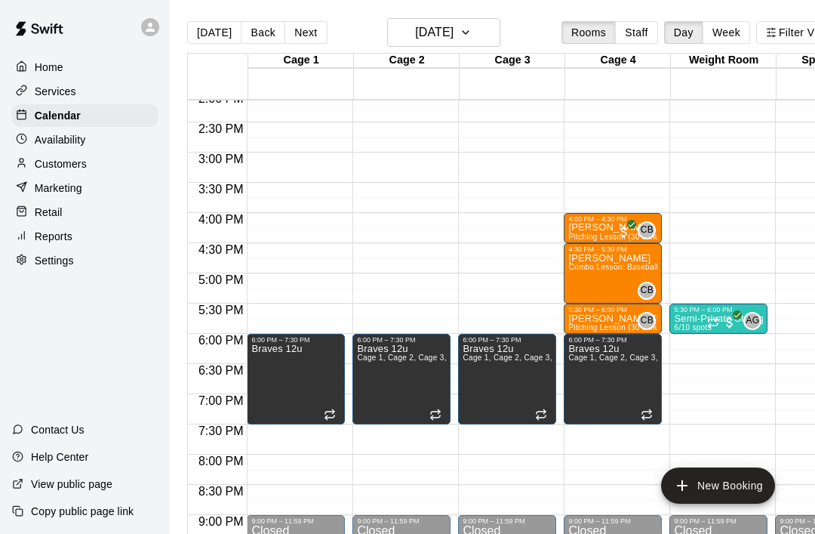
scroll to position [900, 0]
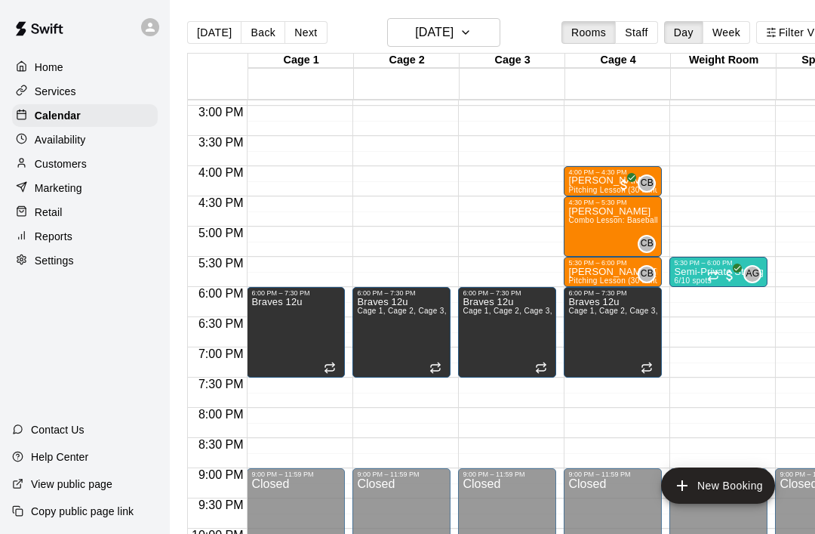
click at [304, 33] on button "Next" at bounding box center [306, 32] width 42 height 23
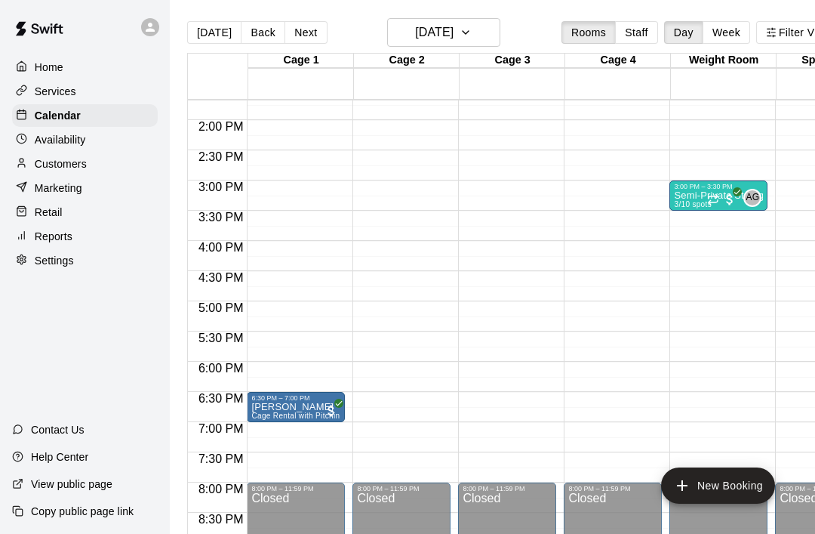
scroll to position [817, 0]
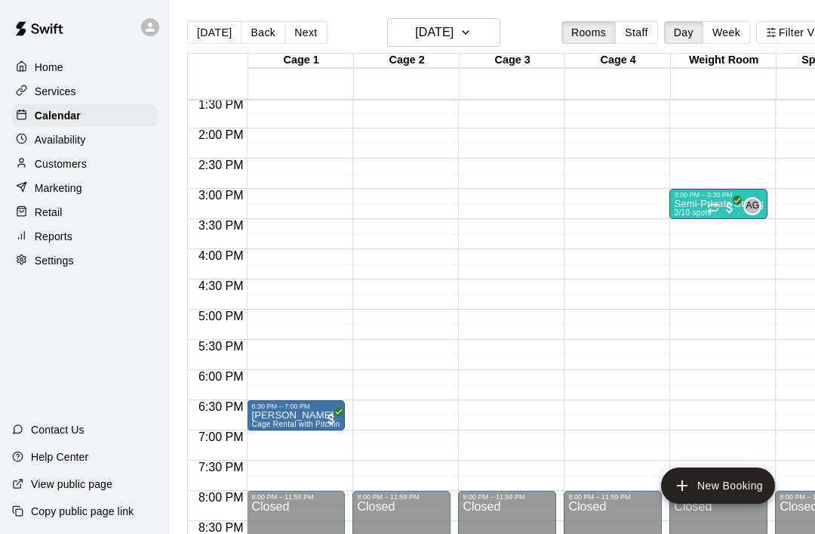
click at [60, 144] on p "Availability" at bounding box center [60, 139] width 51 height 15
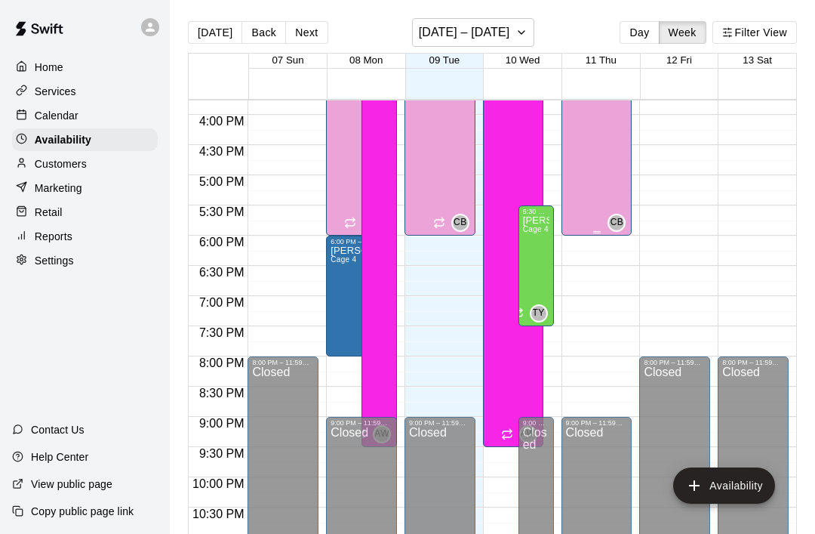
scroll to position [951, 0]
